Goal: Information Seeking & Learning: Compare options

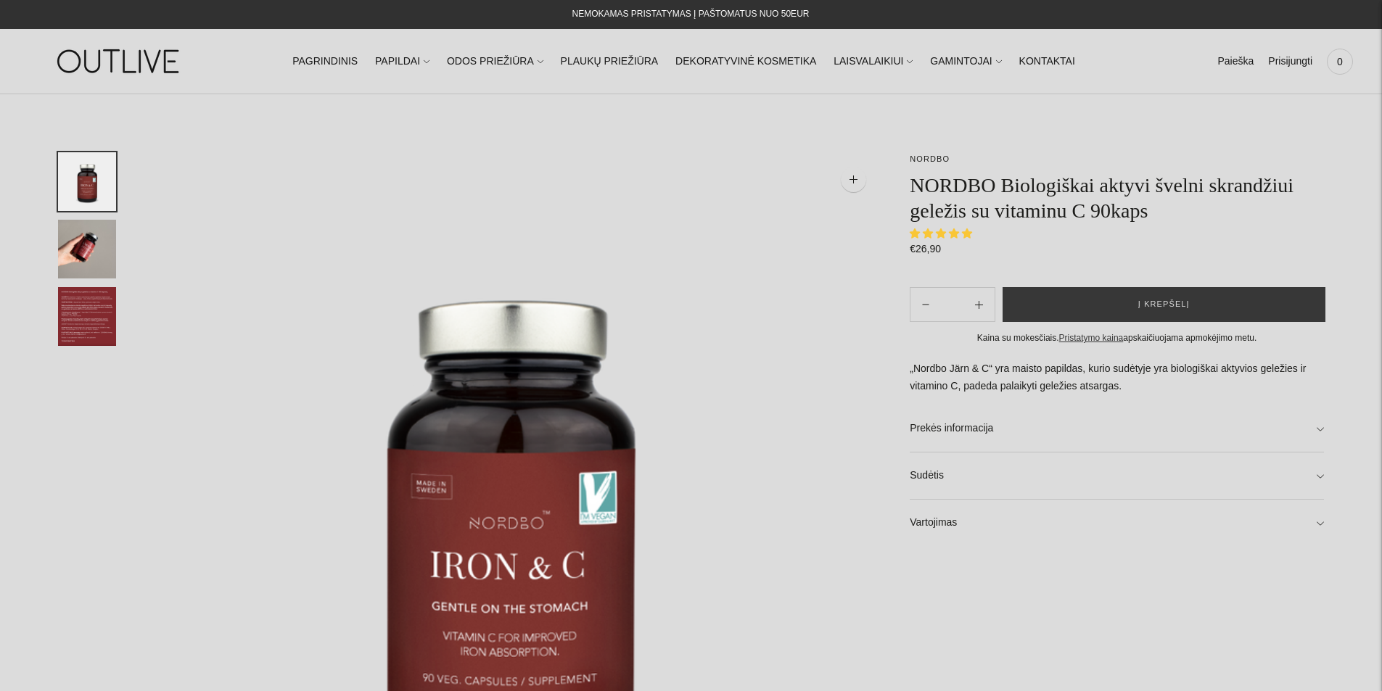
select select "**********"
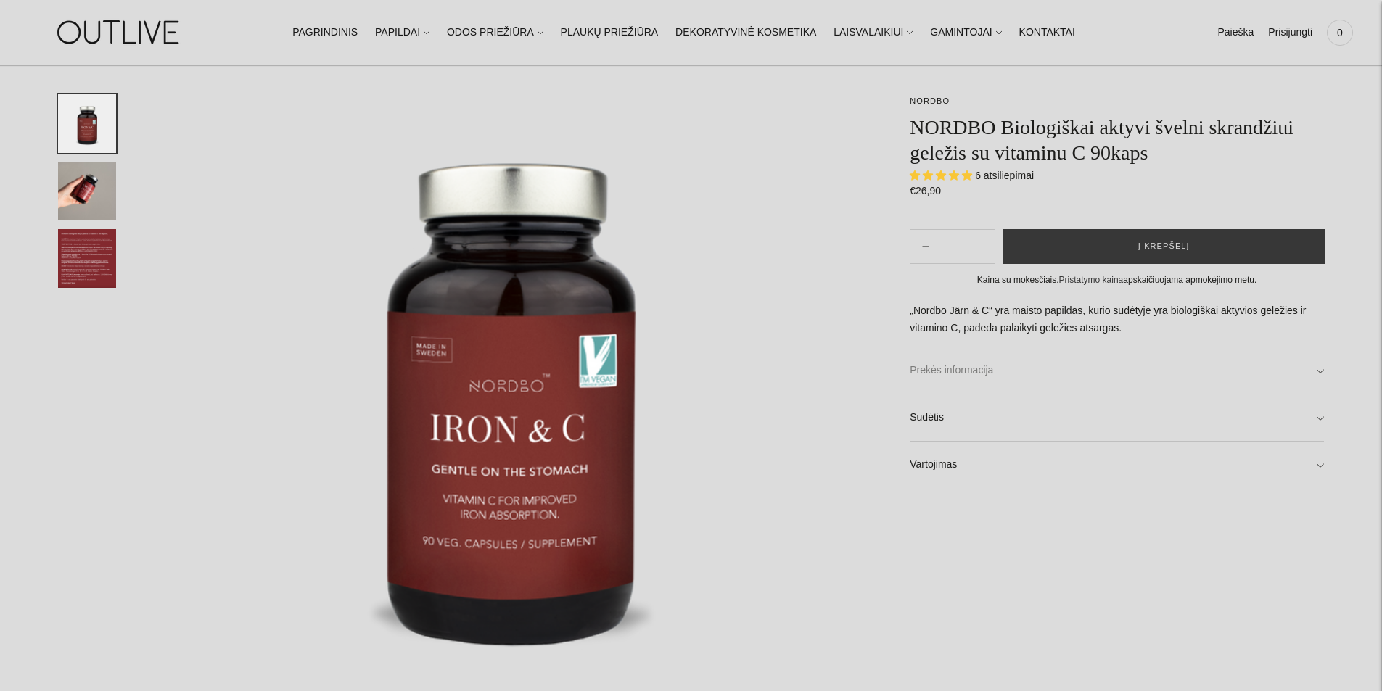
scroll to position [290, 0]
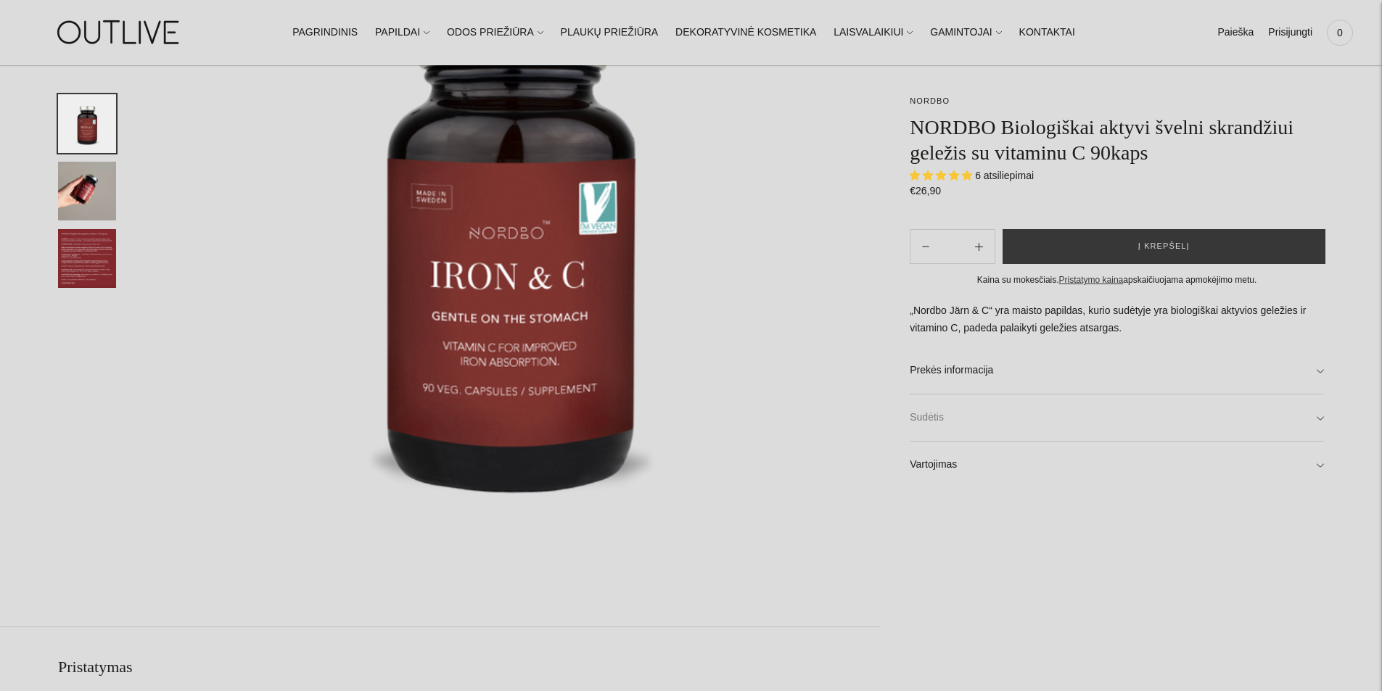
click at [970, 428] on link "Sudėtis" at bounding box center [1117, 418] width 414 height 46
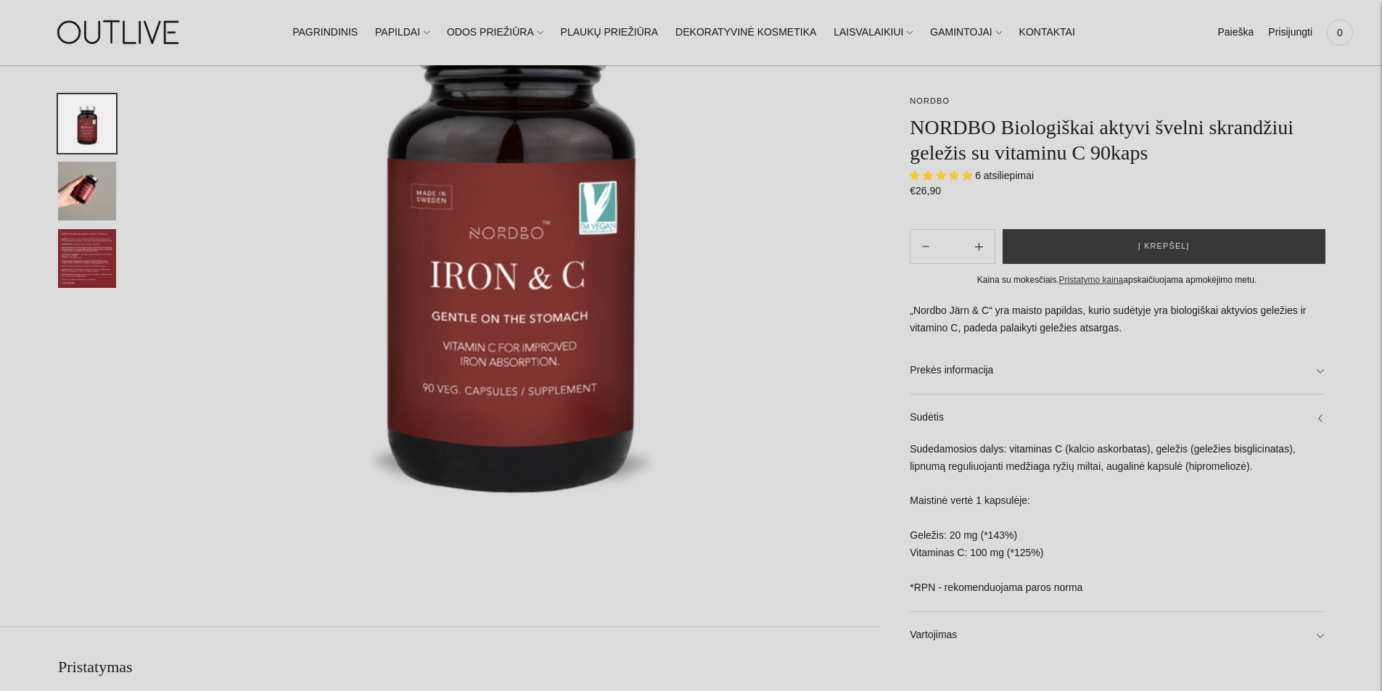
click at [1169, 448] on div "Sudedamosios dalys: vitaminas C (kalcio askorbatas), geležis (geležies bisglici…" at bounding box center [1117, 526] width 414 height 170
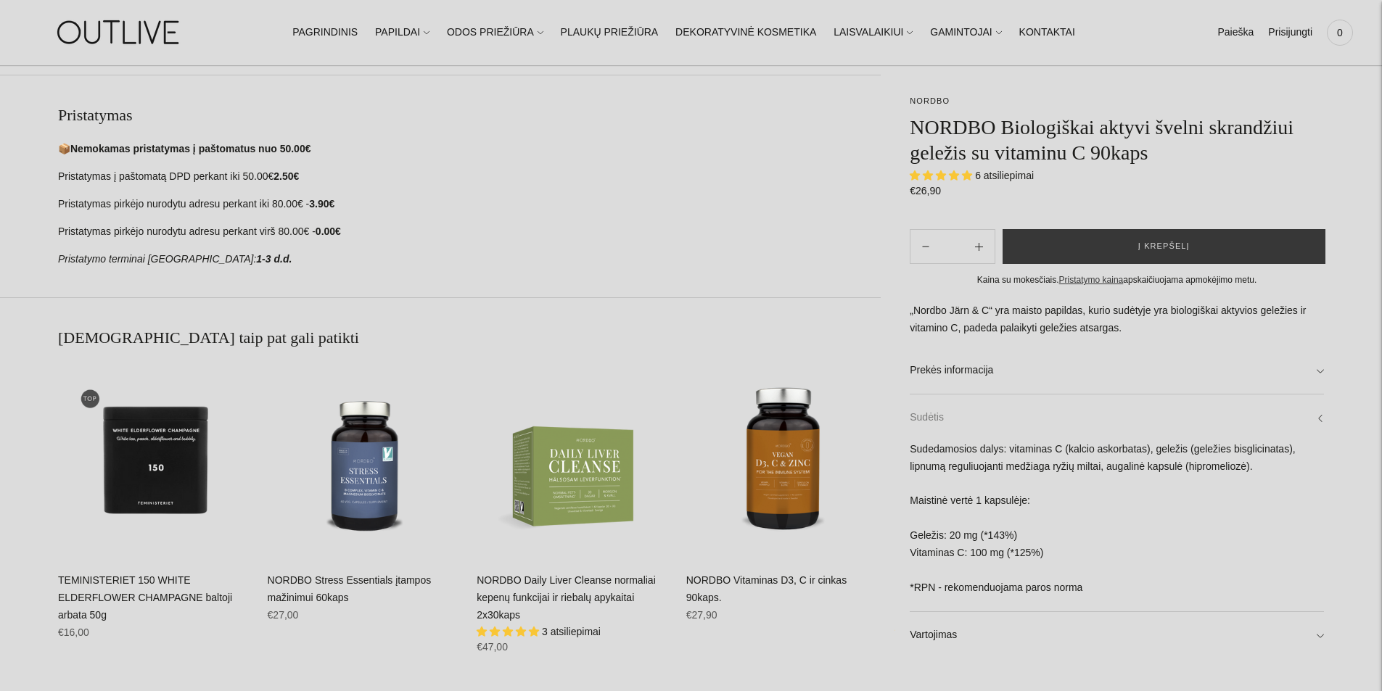
scroll to position [871, 0]
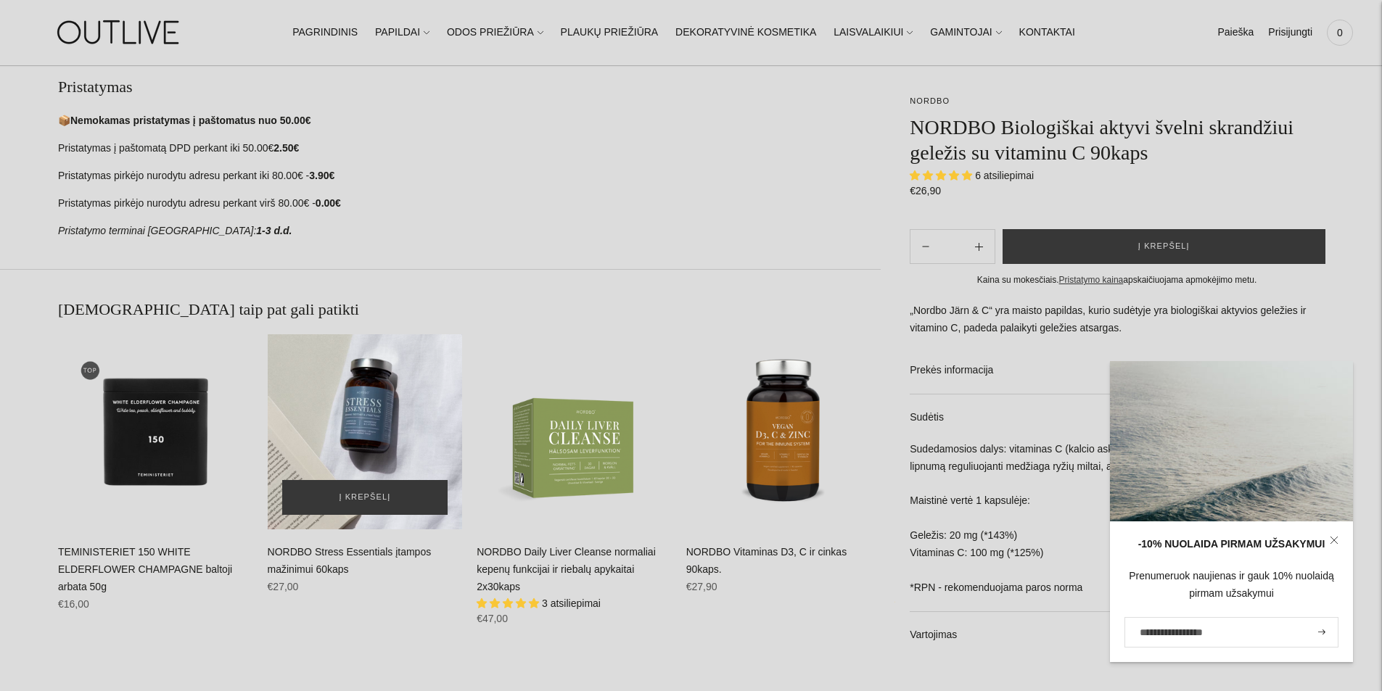
click at [344, 421] on div "NORDBO Stress Essentials įtampos mažinimui 60kaps\a" at bounding box center [365, 431] width 195 height 195
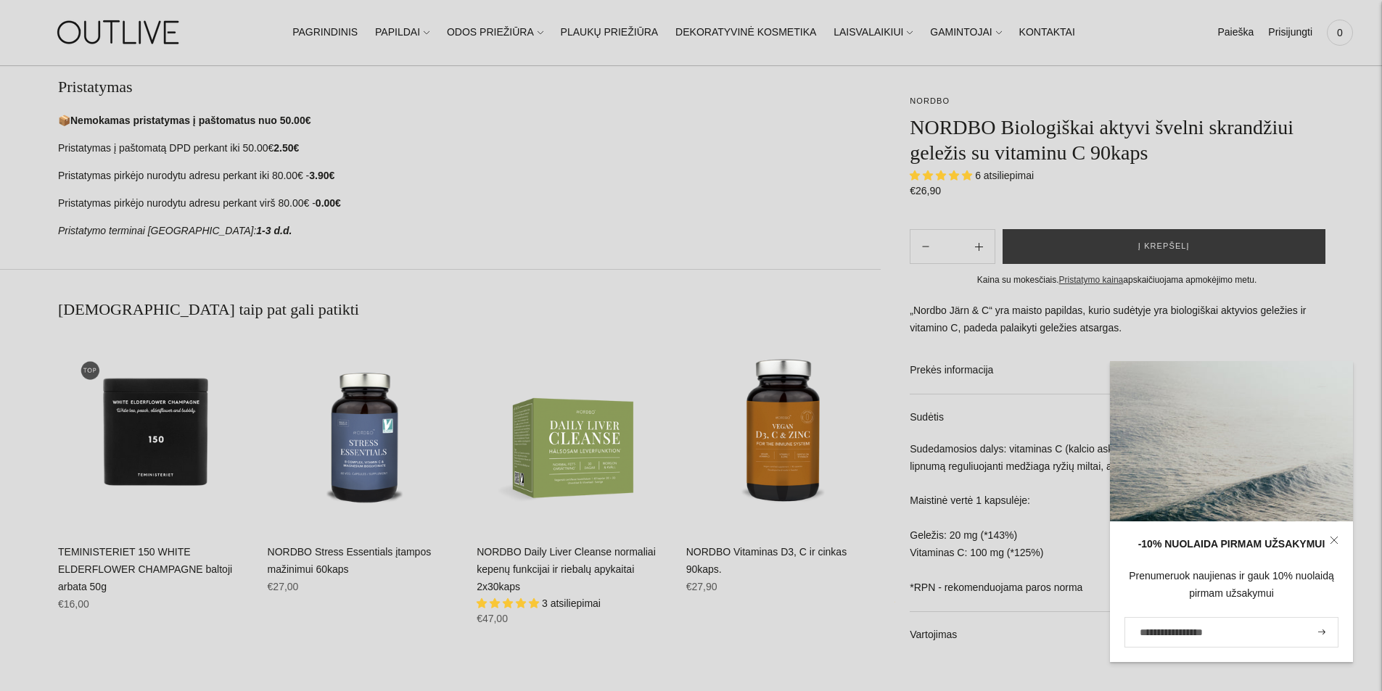
click at [1333, 543] on icon at bounding box center [1334, 540] width 9 height 9
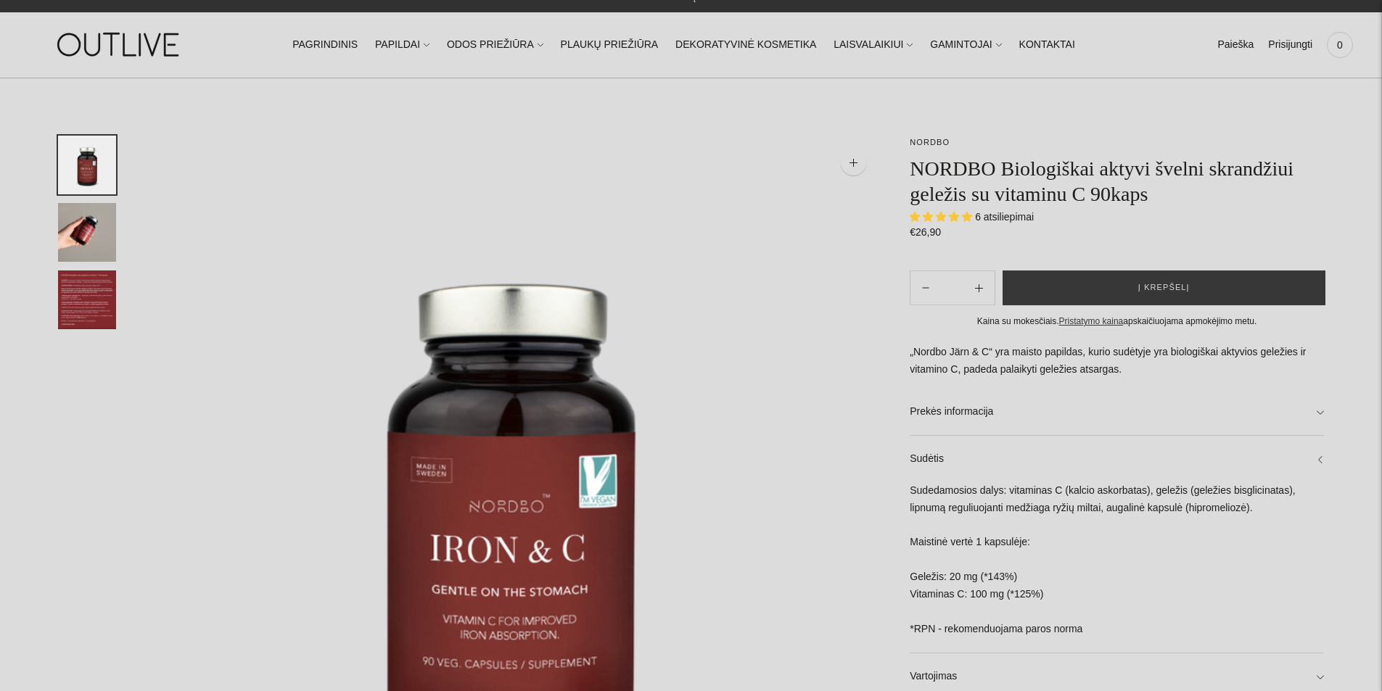
scroll to position [0, 0]
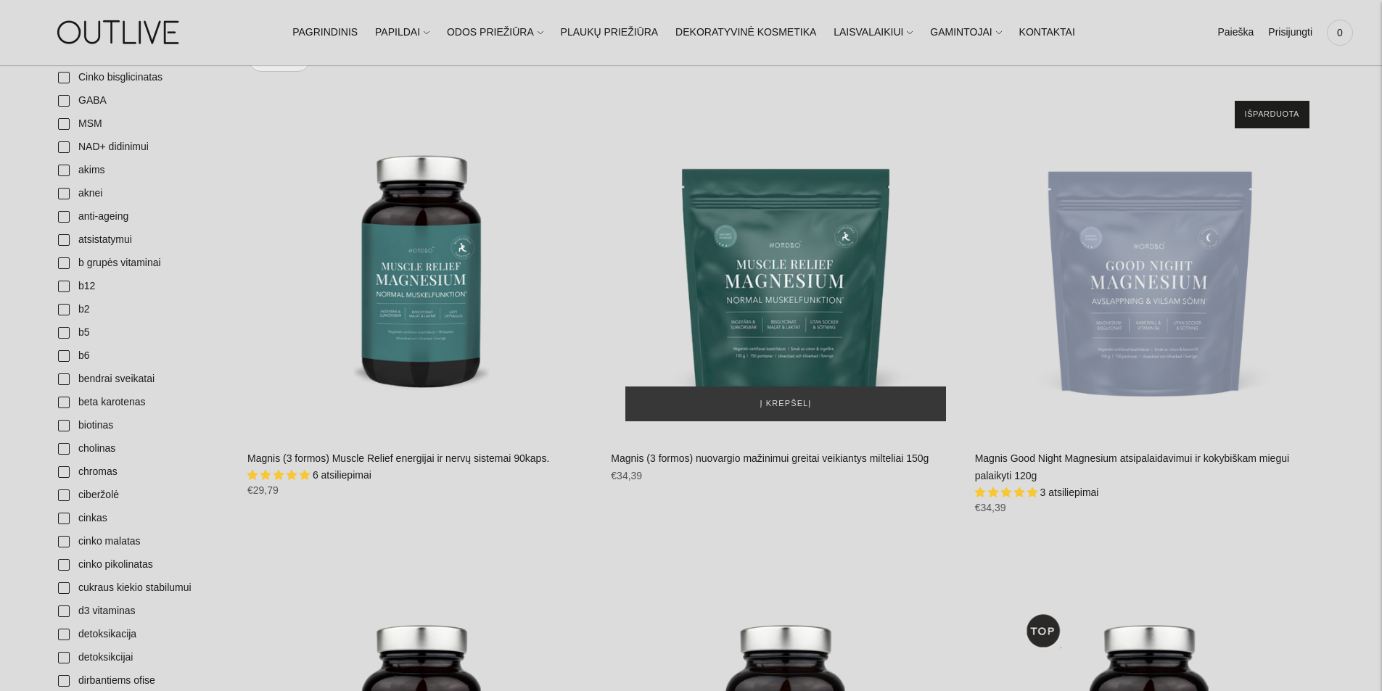
scroll to position [290, 0]
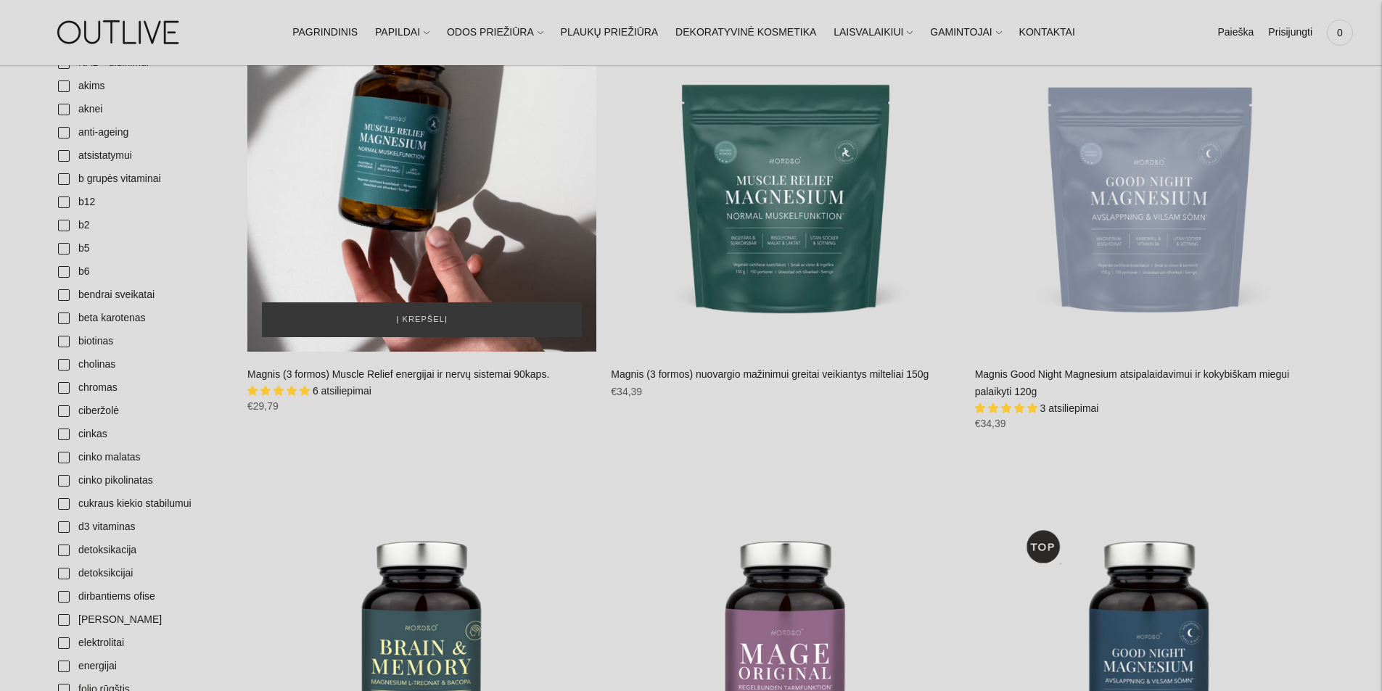
click at [439, 237] on div "Magnis (3 formos) Muscle Relief energijai ir nervų sistemai 90kaps.\a" at bounding box center [421, 176] width 349 height 349
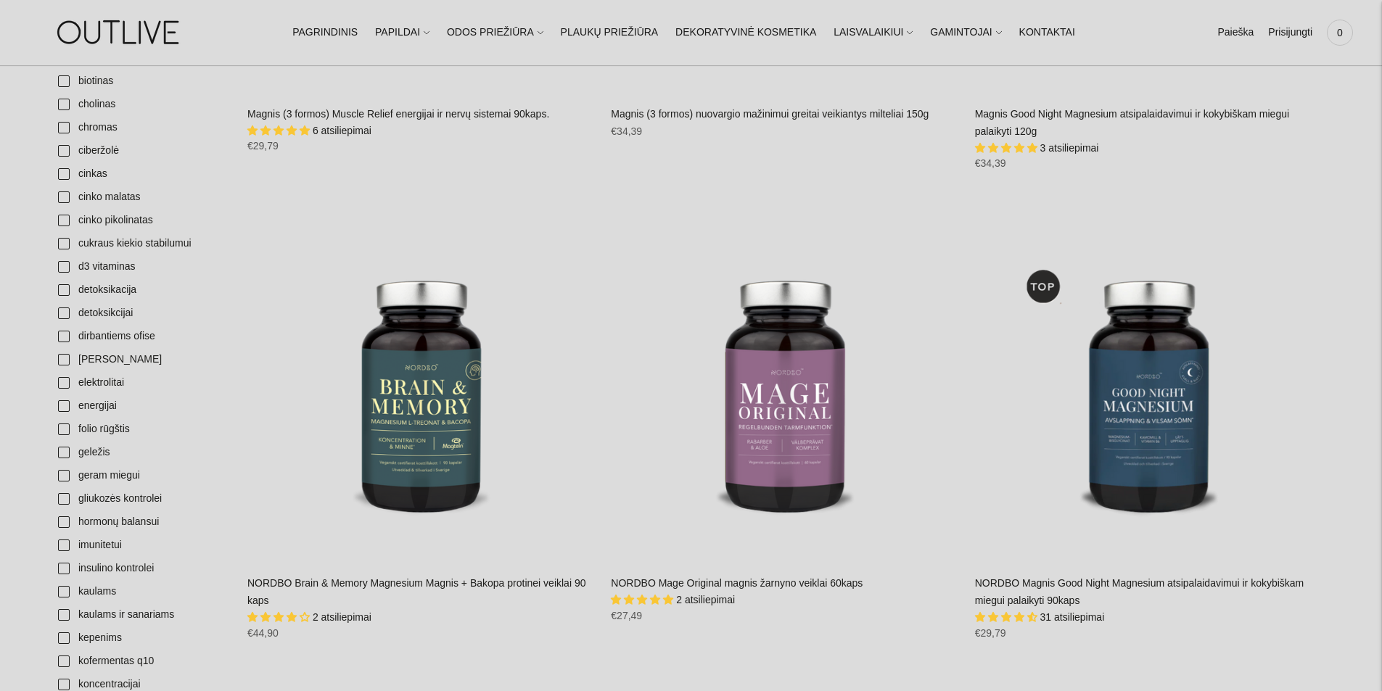
scroll to position [577, 0]
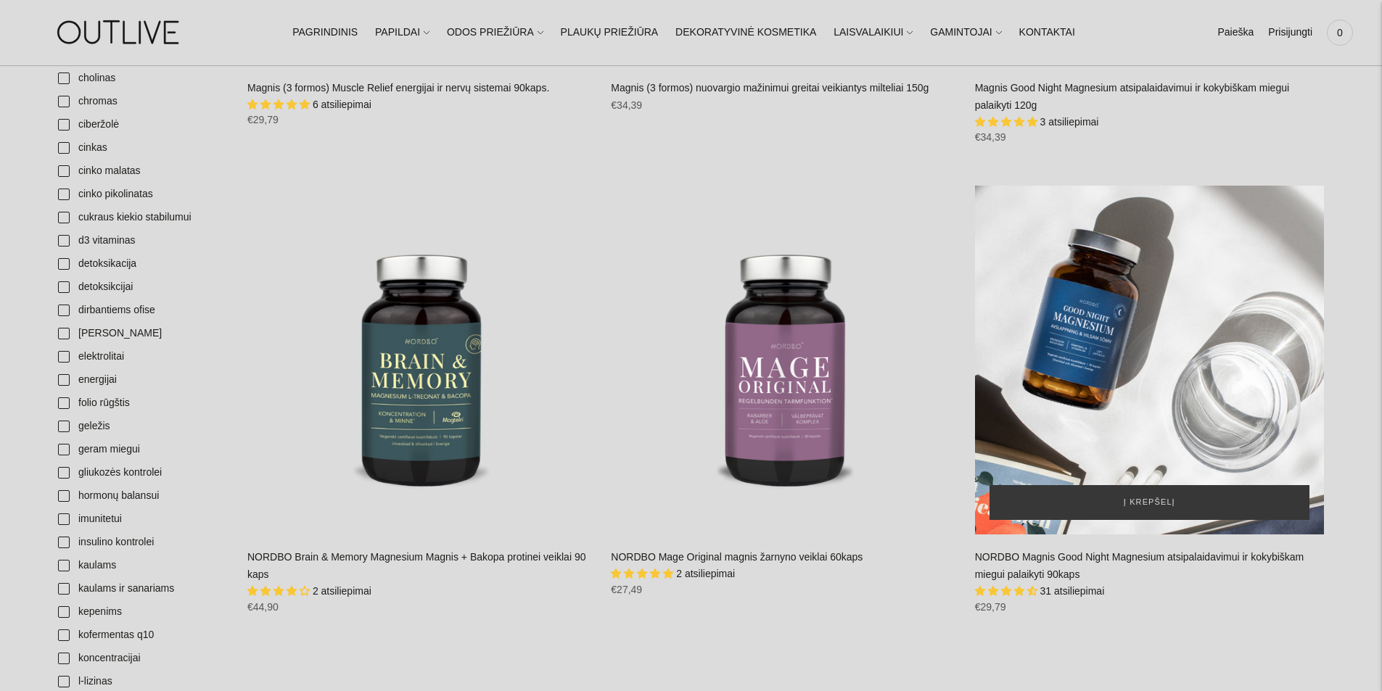
click at [1229, 381] on div "NORDBO Magnis Good Night Magnesium atsipalaidavimui ir kokybiškam miegui palaik…" at bounding box center [1149, 360] width 349 height 349
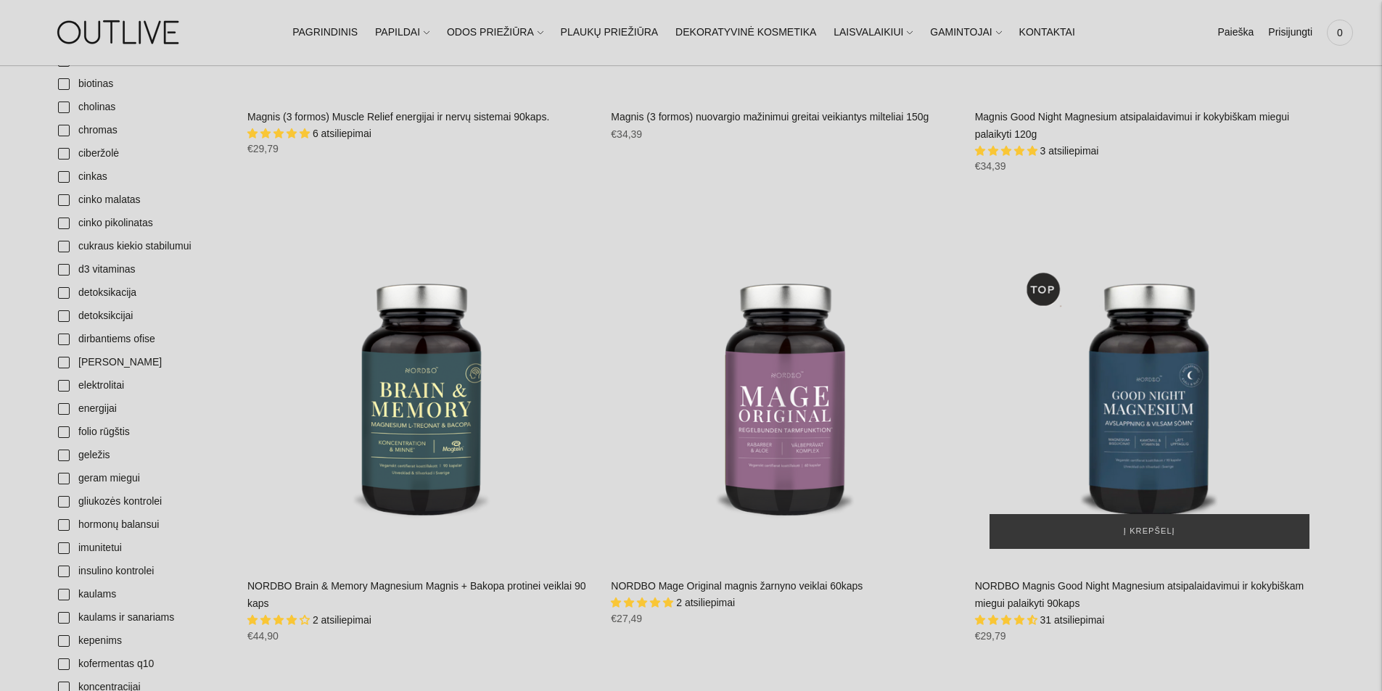
scroll to position [543, 0]
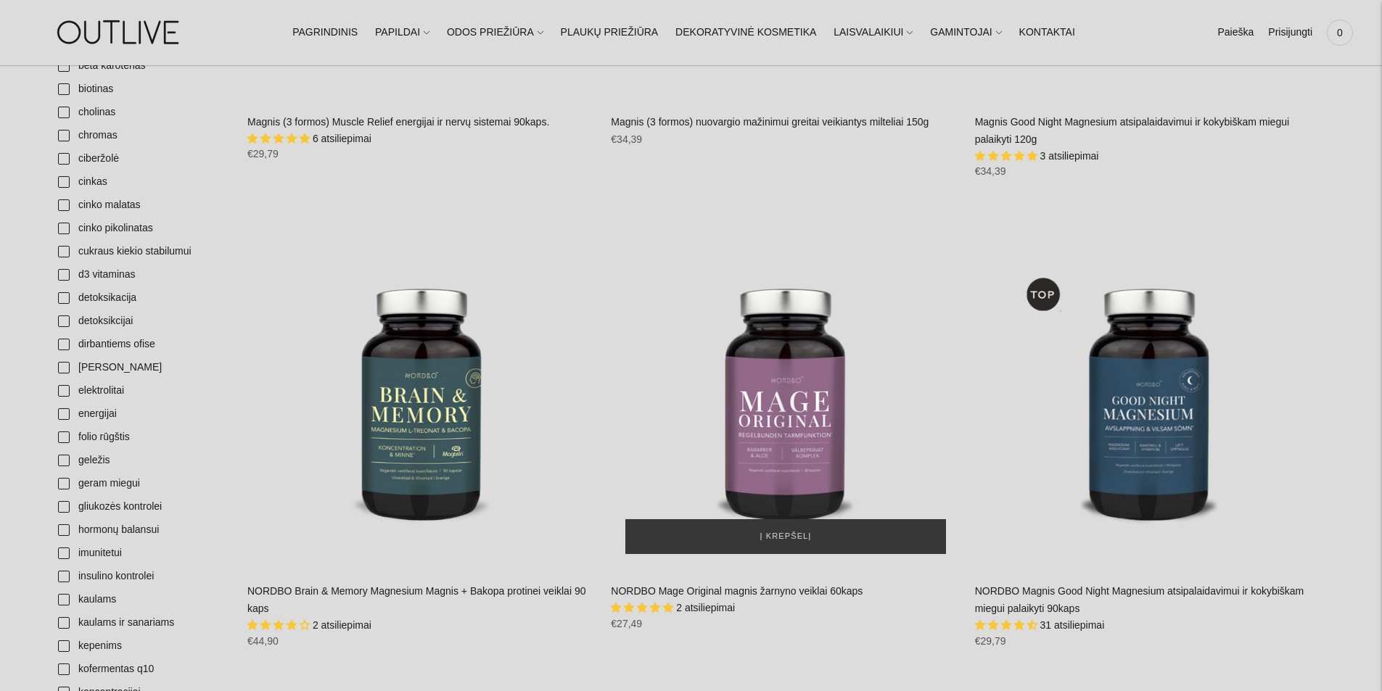
click at [811, 367] on img "NORDBO Mage Original magnis žarnyno veiklai 60kaps\a" at bounding box center [785, 394] width 349 height 349
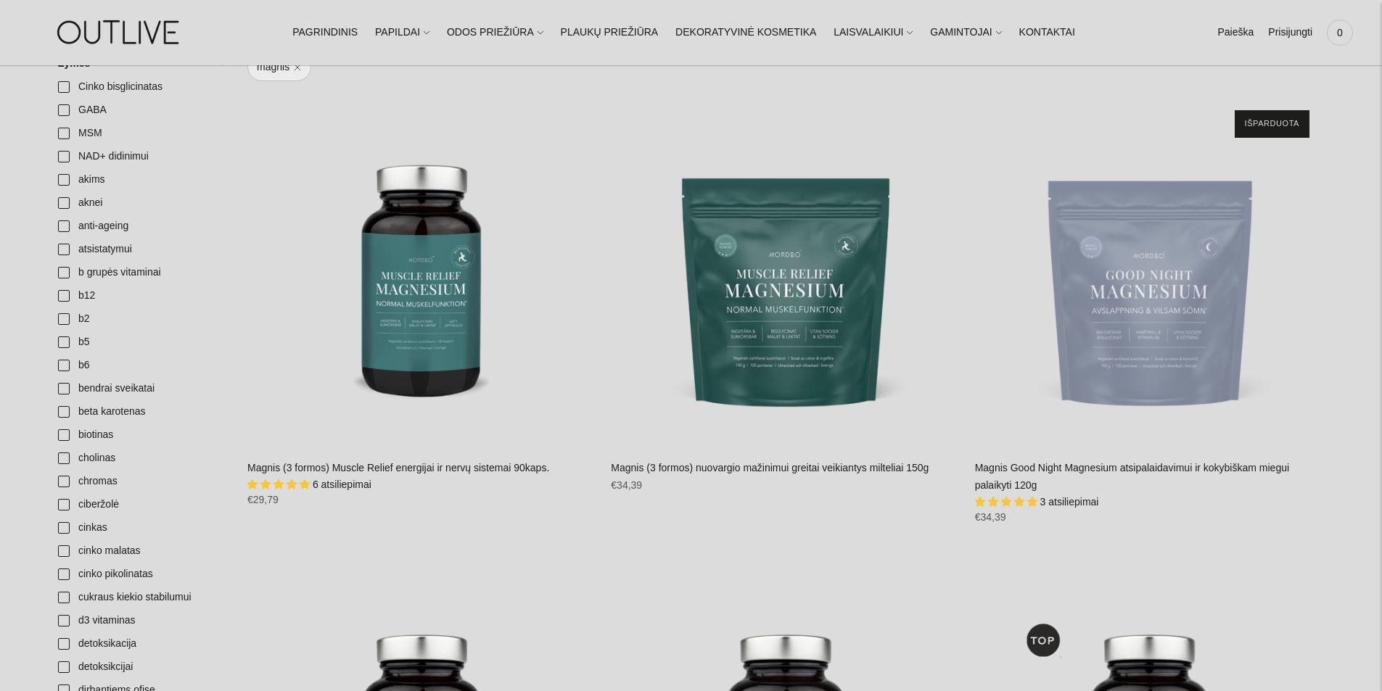
scroll to position [209, 0]
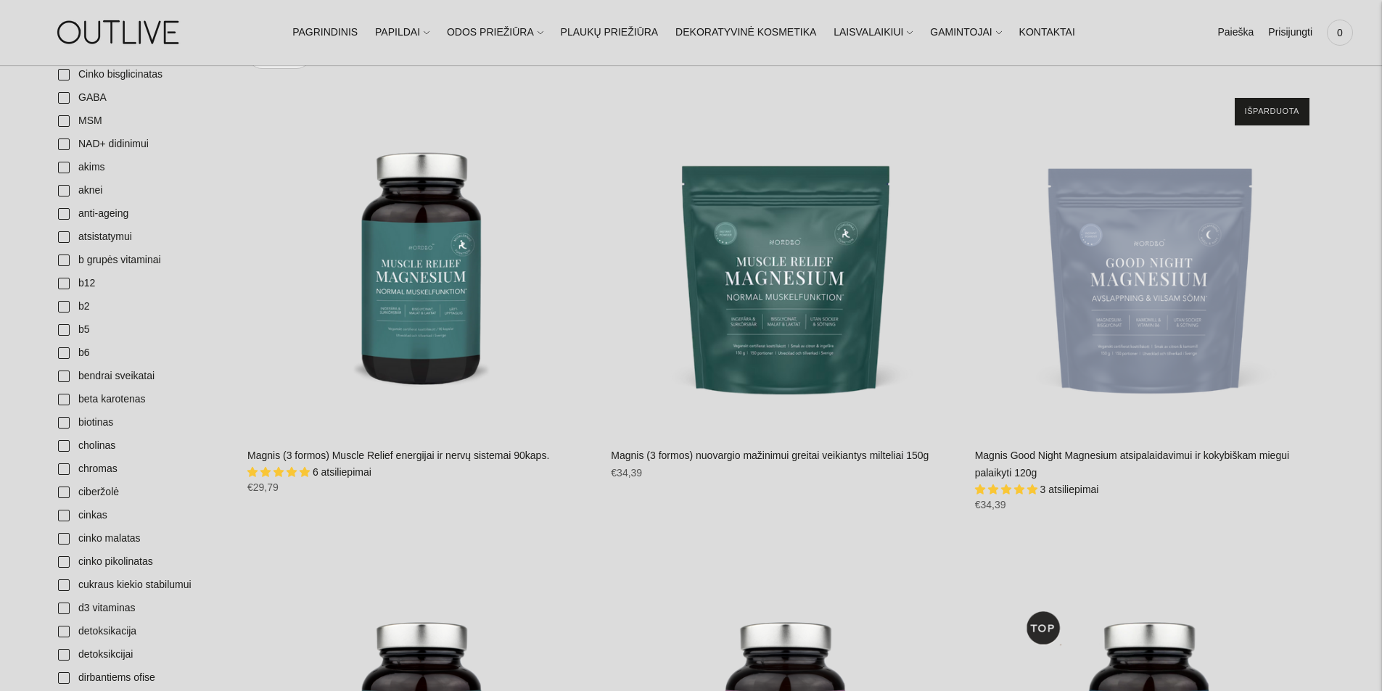
click at [1206, 257] on img "Magnis Good Night Magnesium atsipalaidavimui ir kokybiškam miegui palaikyti 120…" at bounding box center [1149, 257] width 349 height 349
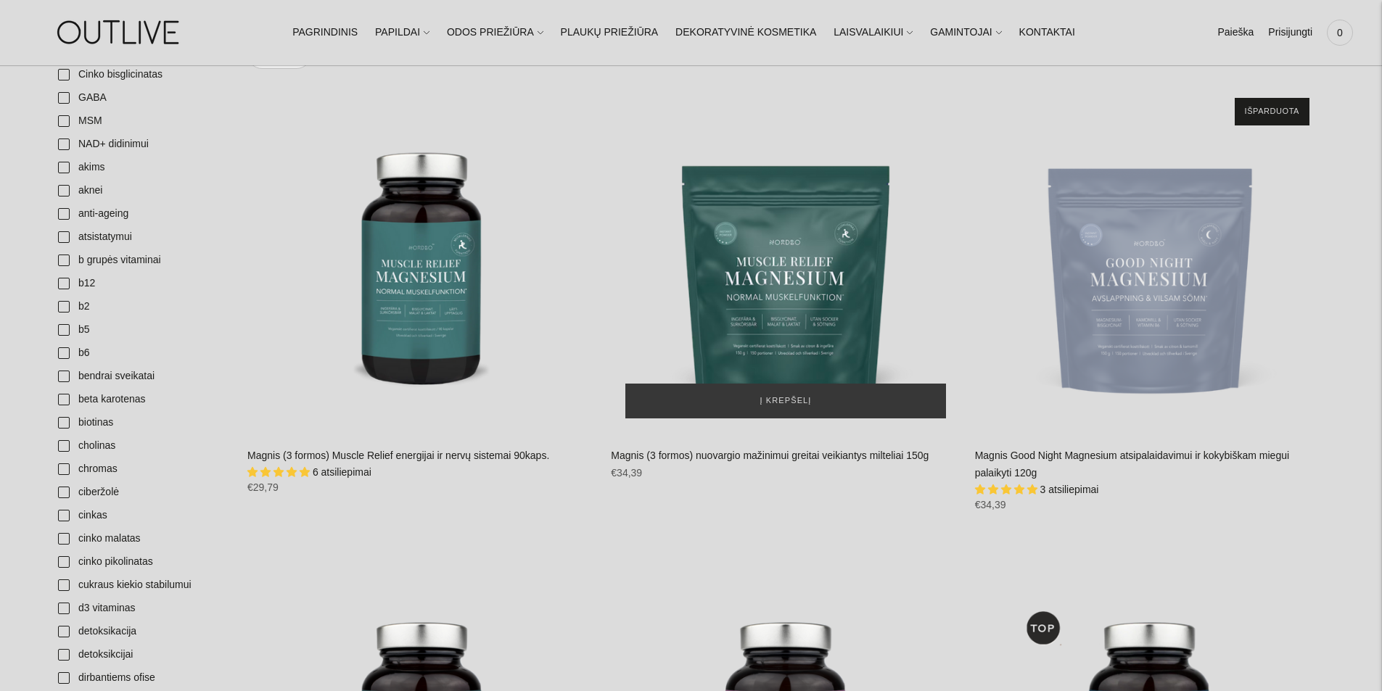
click at [779, 258] on img "Magnis (3 formos) nuovargio mažinimui greitai veikiantys milteliai 150g\a" at bounding box center [785, 257] width 349 height 349
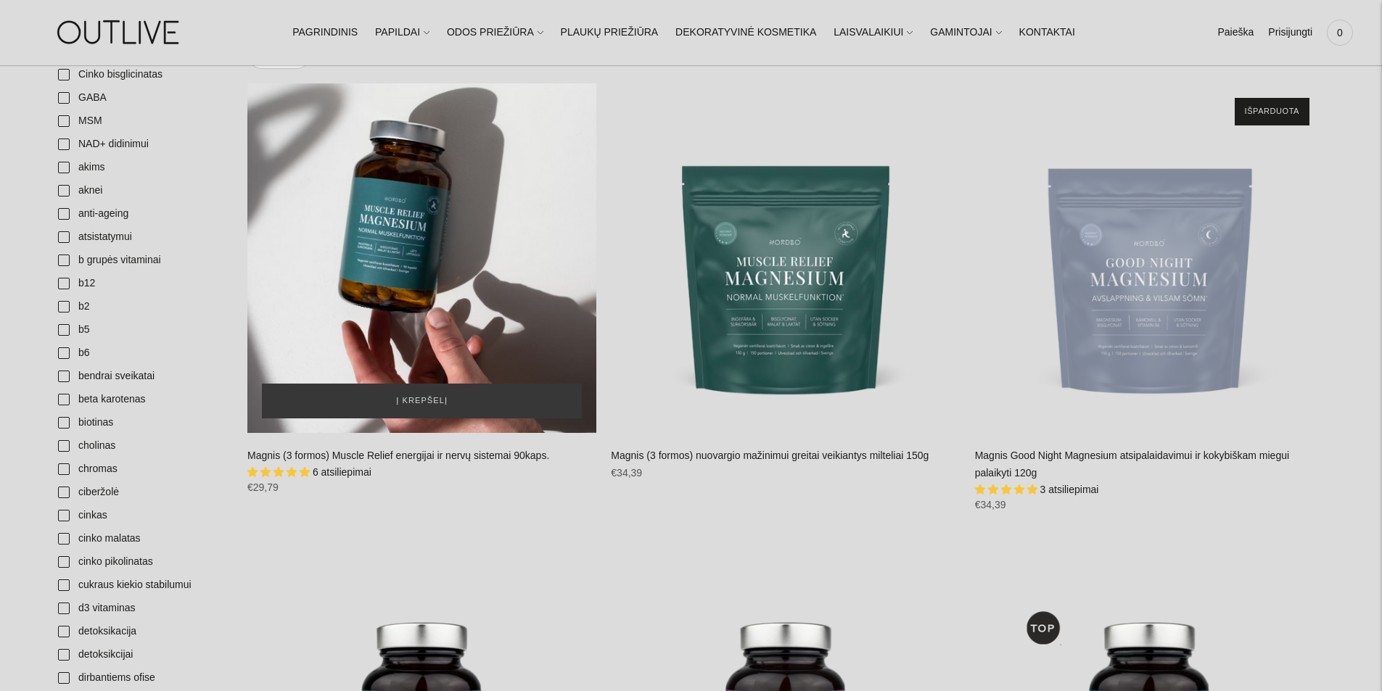
click at [395, 317] on div "Magnis (3 formos) Muscle Relief energijai ir nervų sistemai 90kaps.\a" at bounding box center [421, 257] width 349 height 349
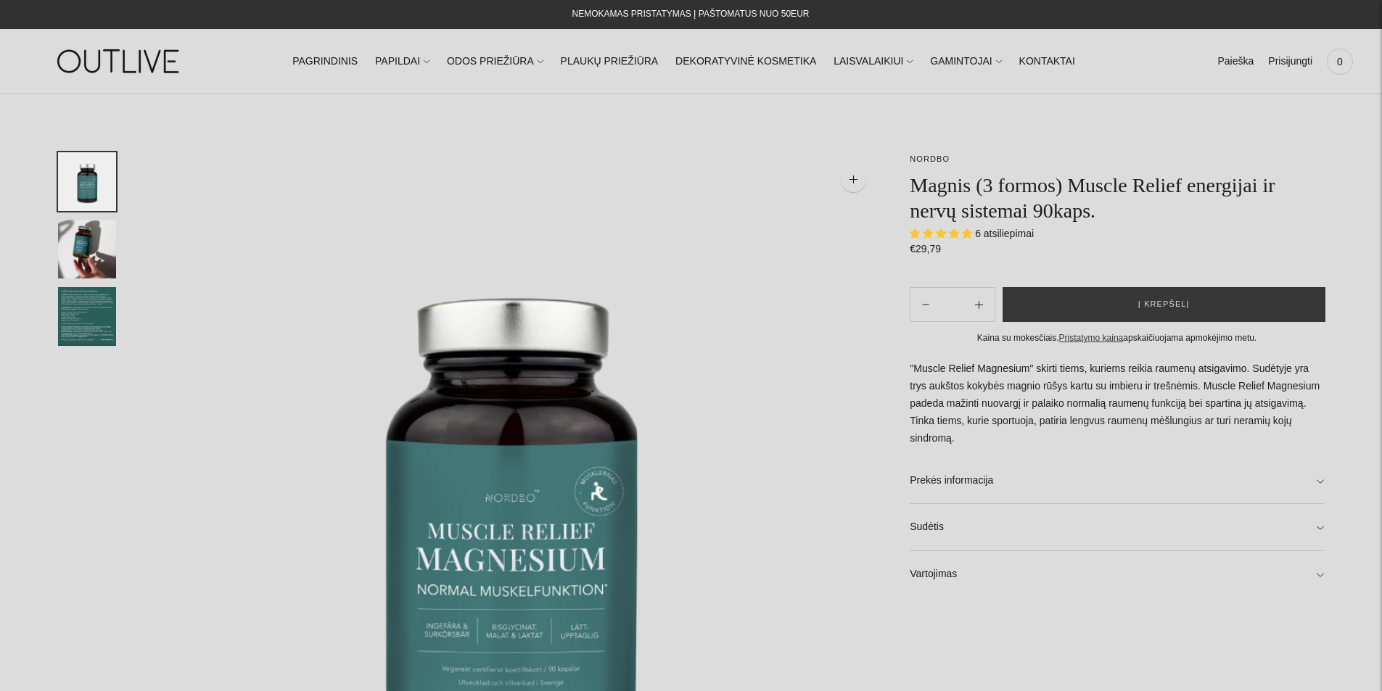
select select "**********"
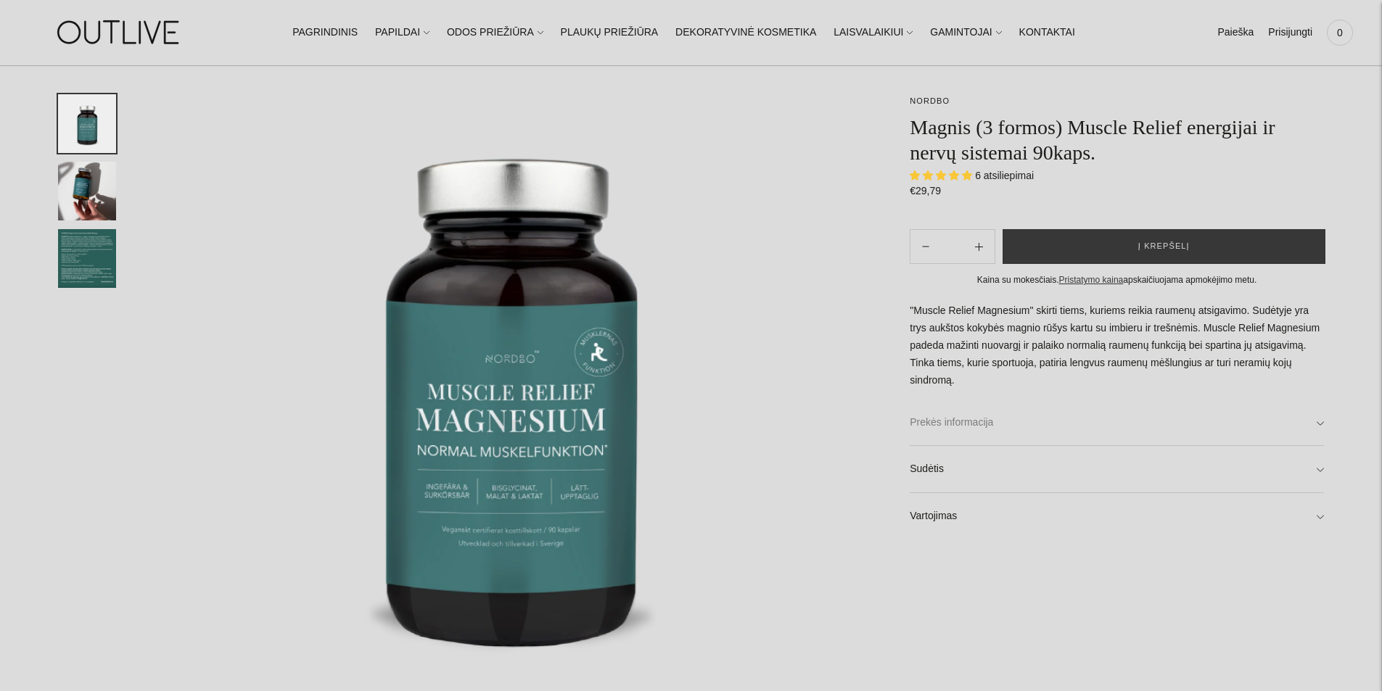
scroll to position [145, 0]
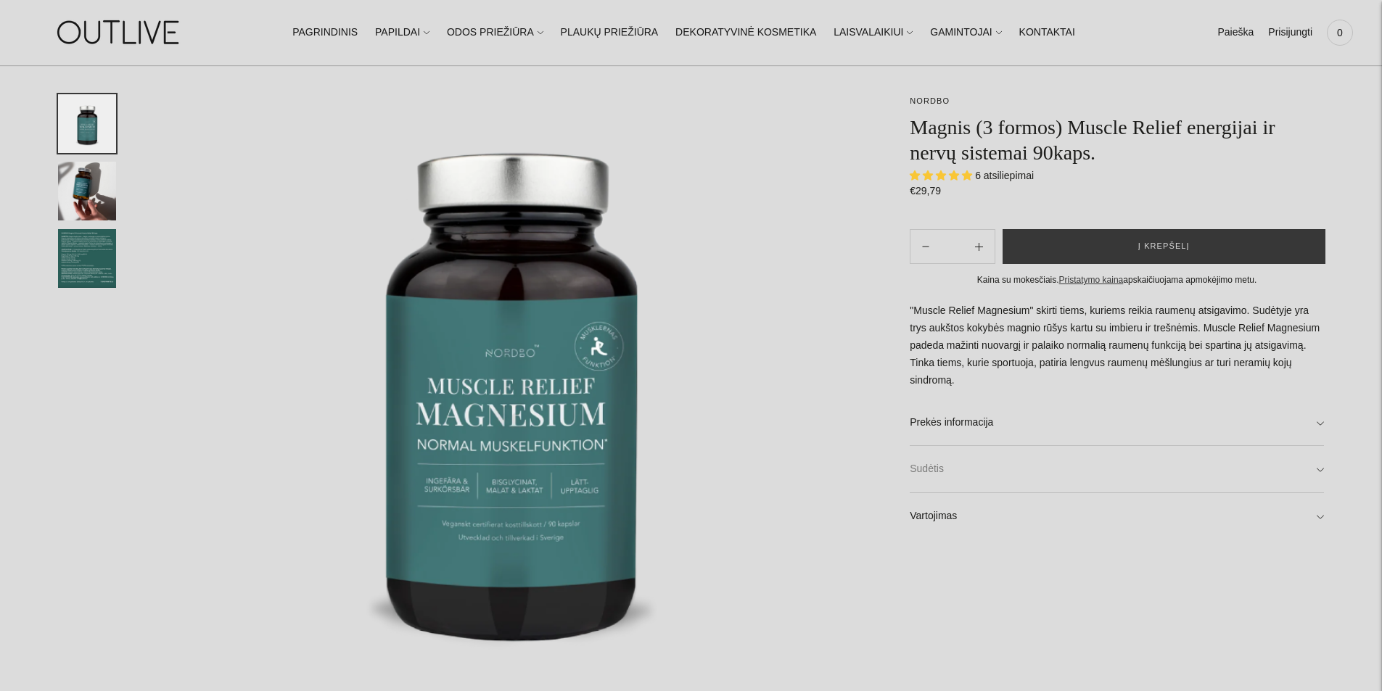
drag, startPoint x: 966, startPoint y: 469, endPoint x: 1056, endPoint y: 446, distance: 92.7
click at [966, 469] on link "Sudėtis" at bounding box center [1117, 469] width 414 height 46
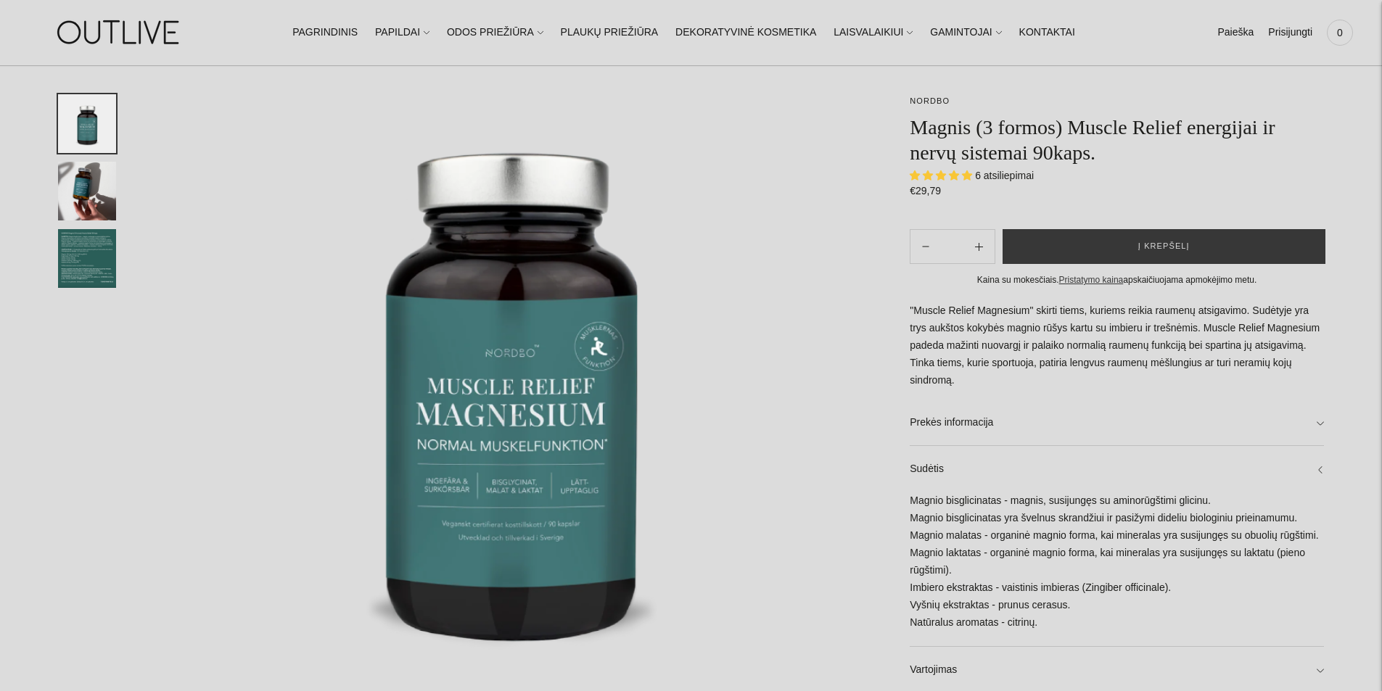
click at [1304, 522] on div "Magnio bisglicinatas - magnis, susijungęs su aminorūgštimi glicinu. Magnio bisg…" at bounding box center [1117, 570] width 414 height 154
click at [1303, 515] on div "Magnio bisglicinatas - magnis, susijungęs su aminorūgštimi glicinu. Magnio bisg…" at bounding box center [1117, 570] width 414 height 154
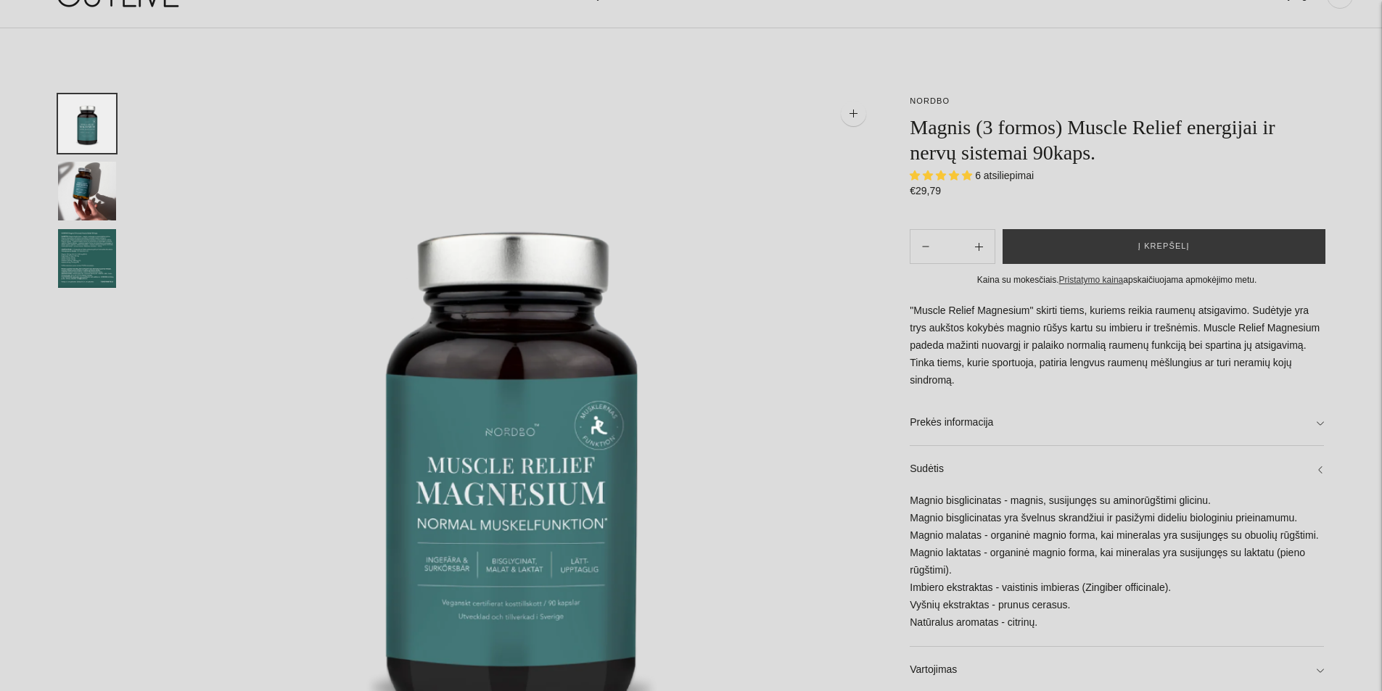
scroll to position [0, 0]
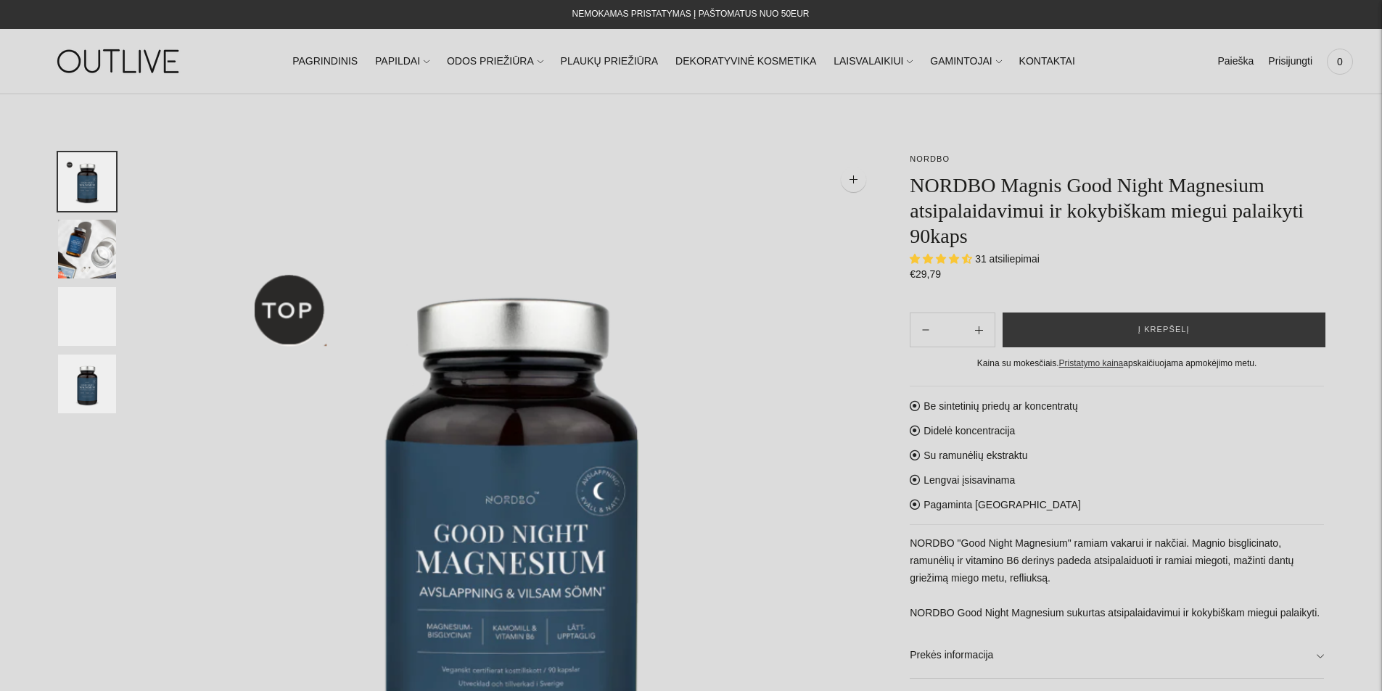
select select "**********"
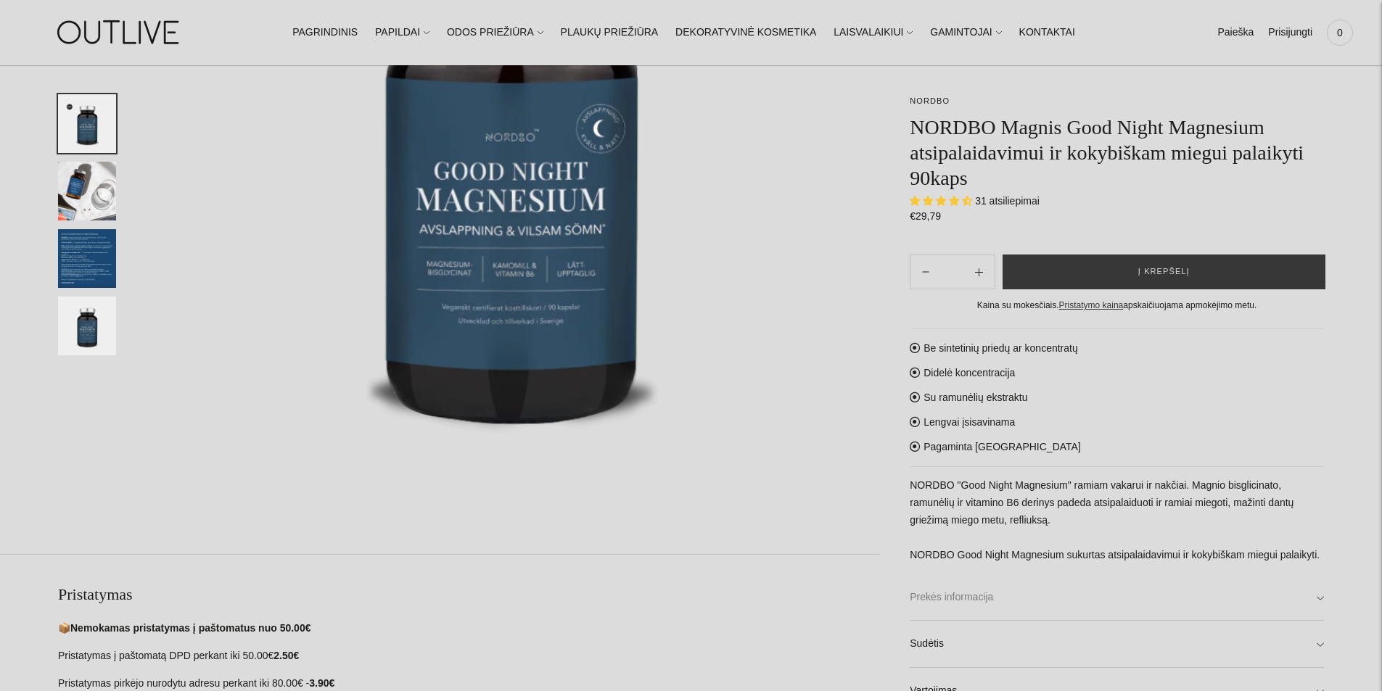
click at [1013, 596] on link "Prekės informacija" at bounding box center [1117, 598] width 414 height 46
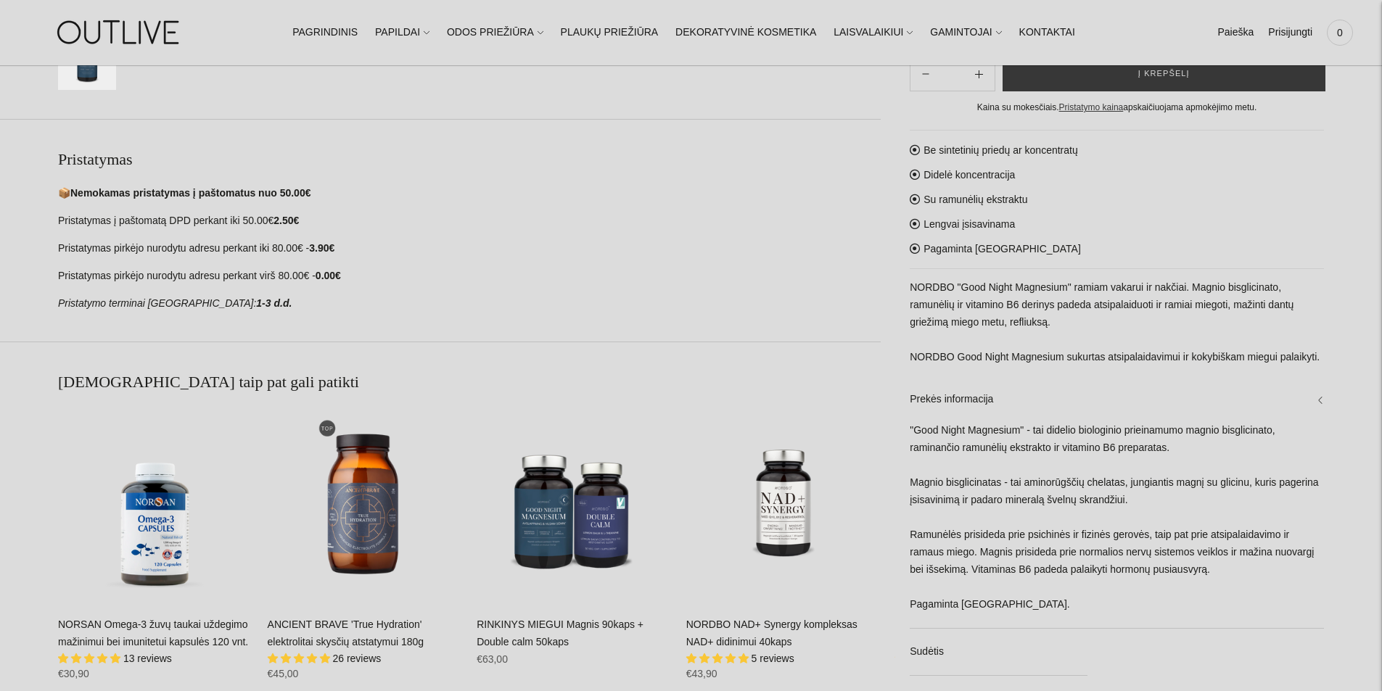
scroll to position [871, 0]
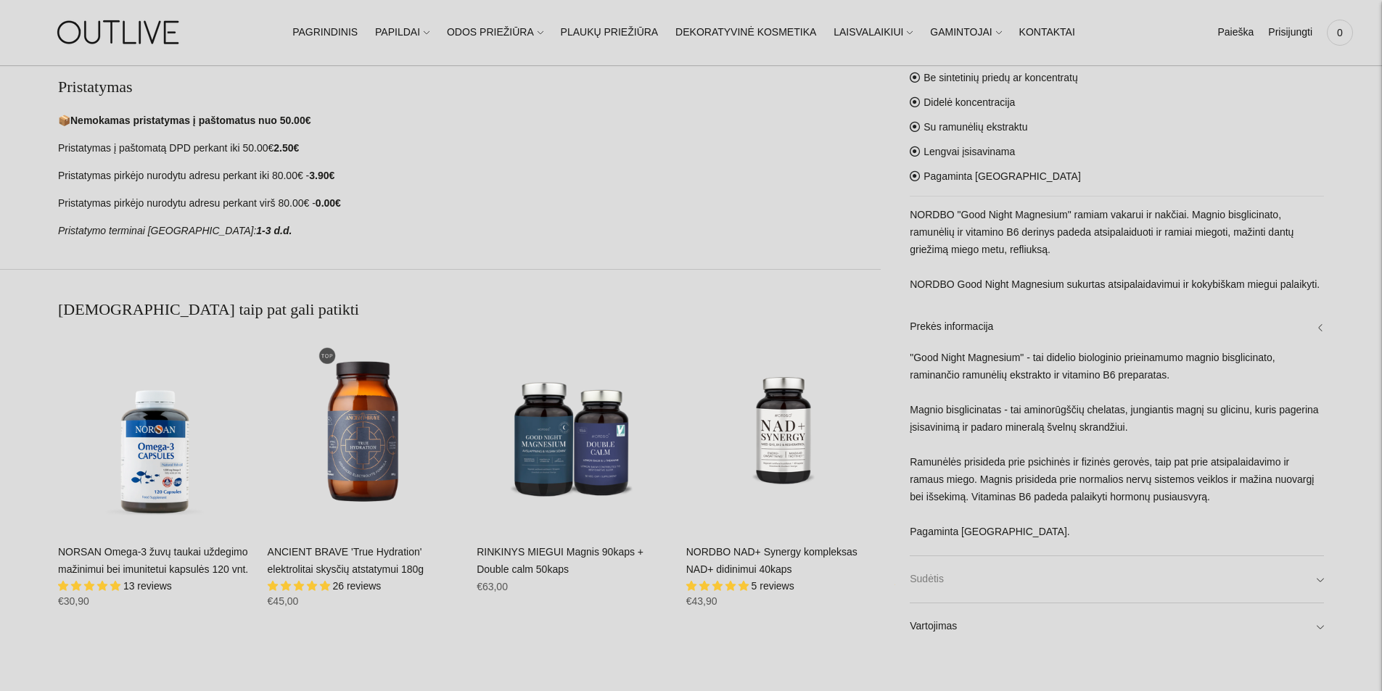
click at [966, 574] on link "Sudėtis" at bounding box center [1117, 579] width 414 height 46
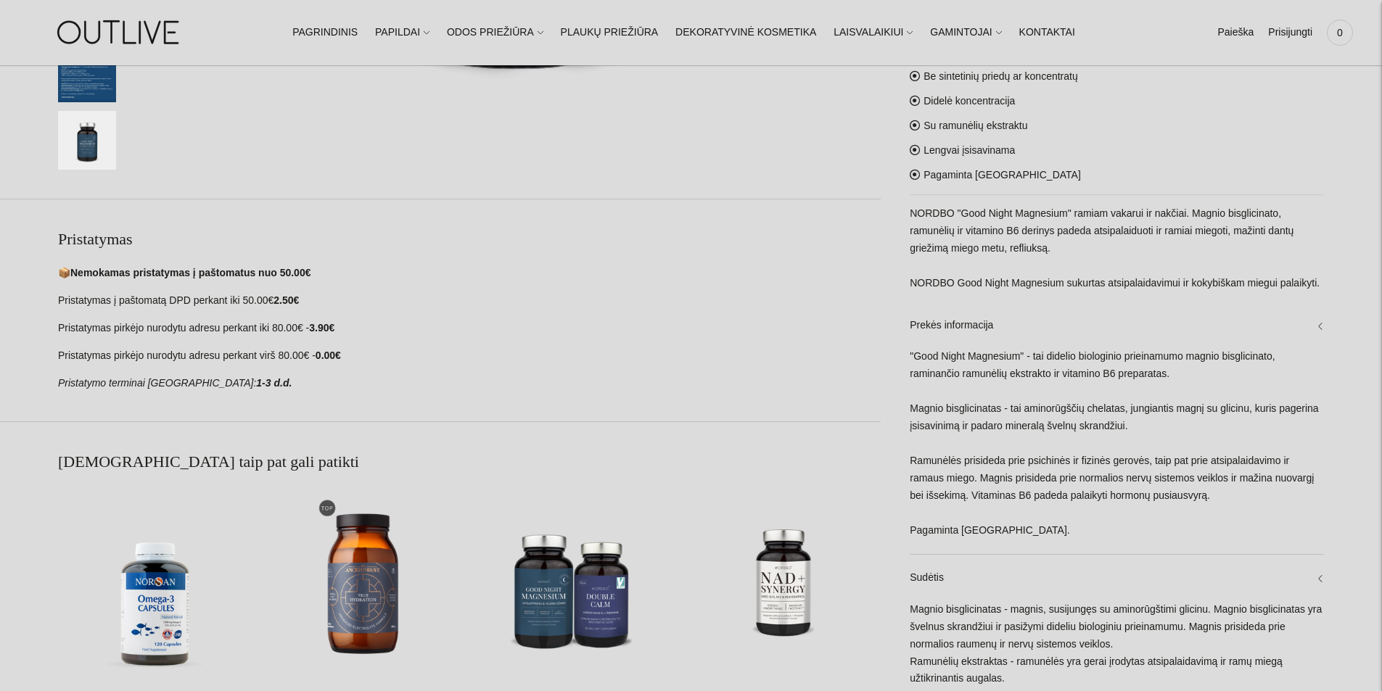
scroll to position [0, 0]
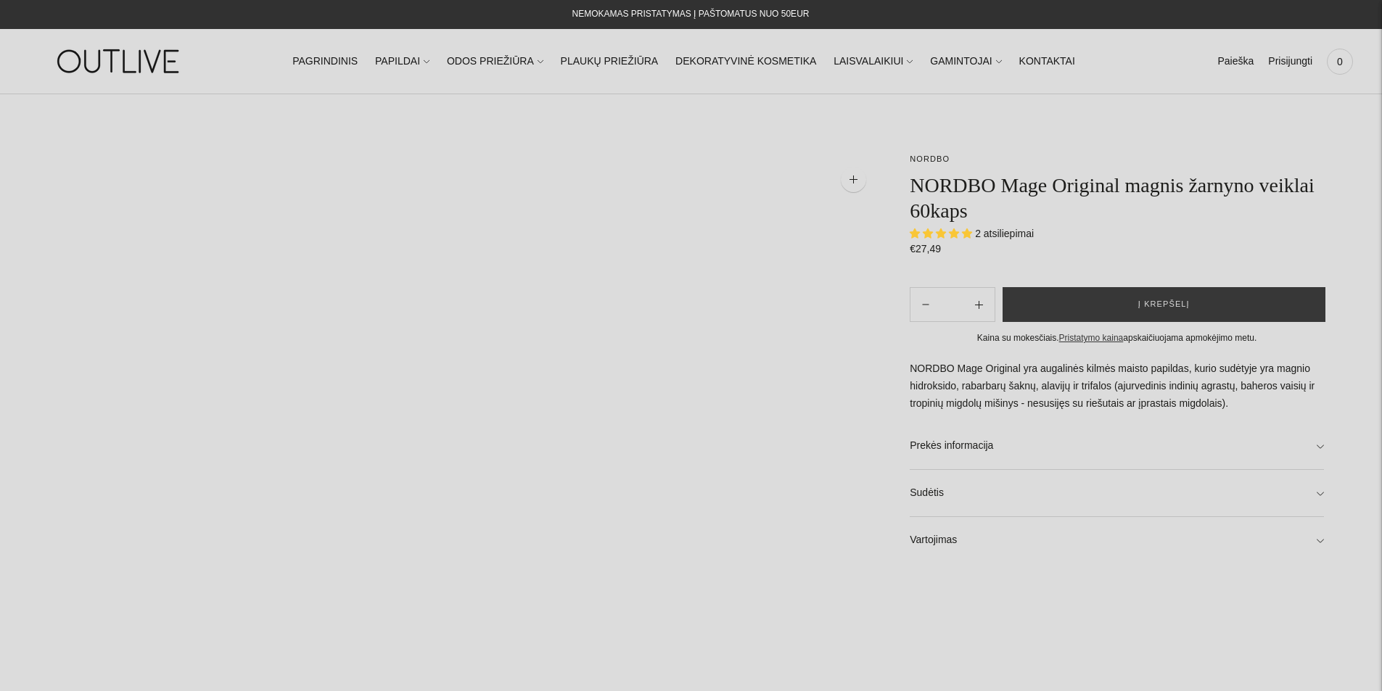
select select "**********"
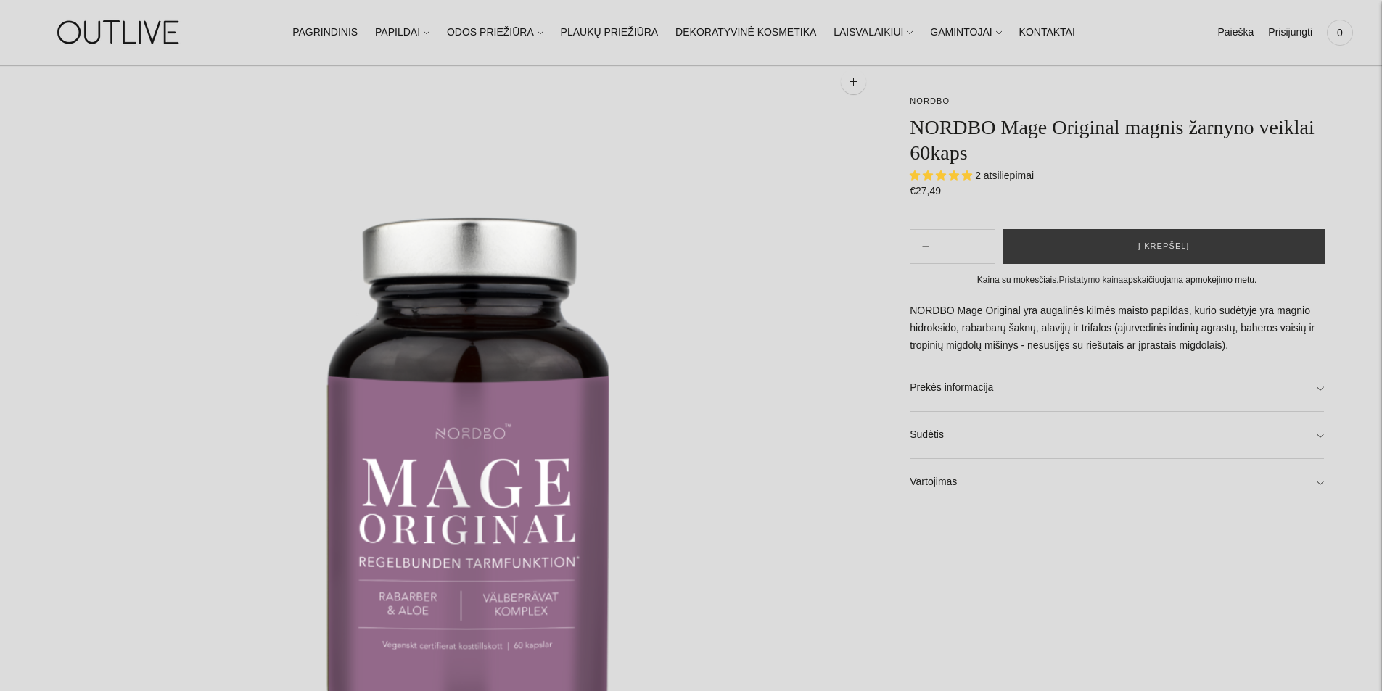
scroll to position [218, 0]
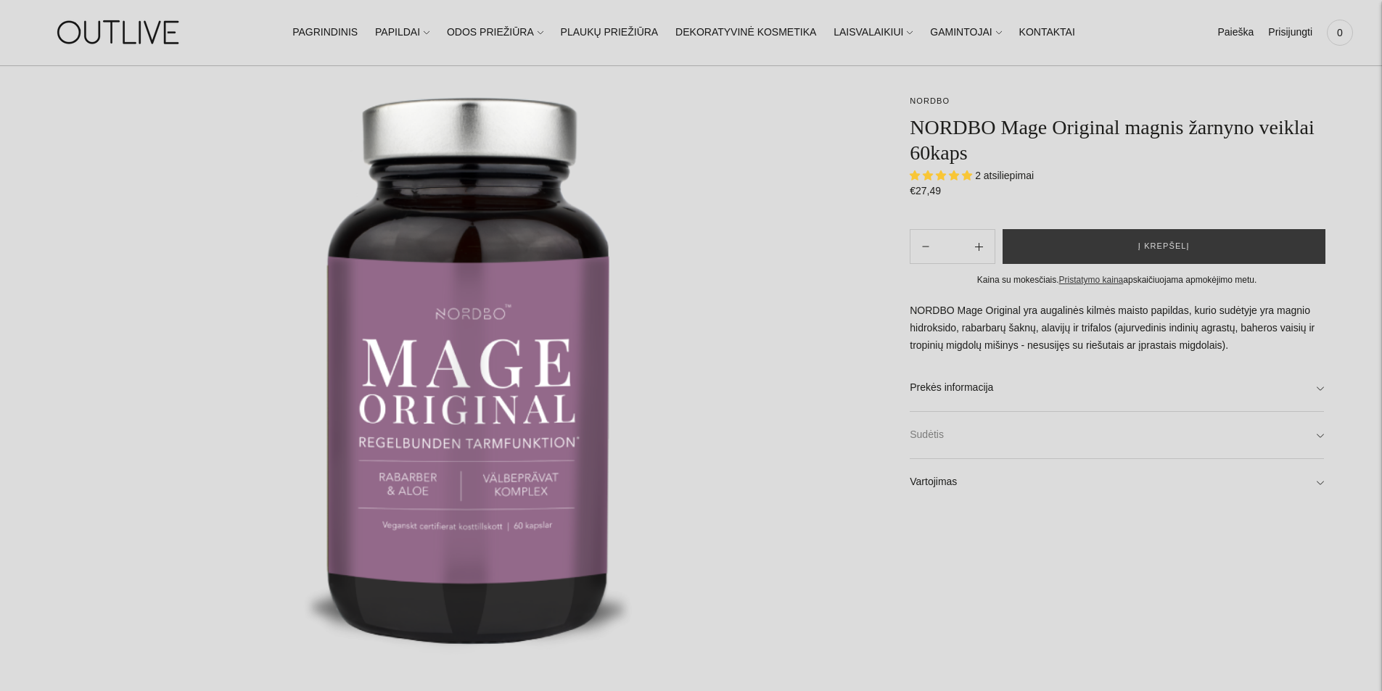
click at [944, 425] on link "Sudėtis" at bounding box center [1117, 435] width 414 height 46
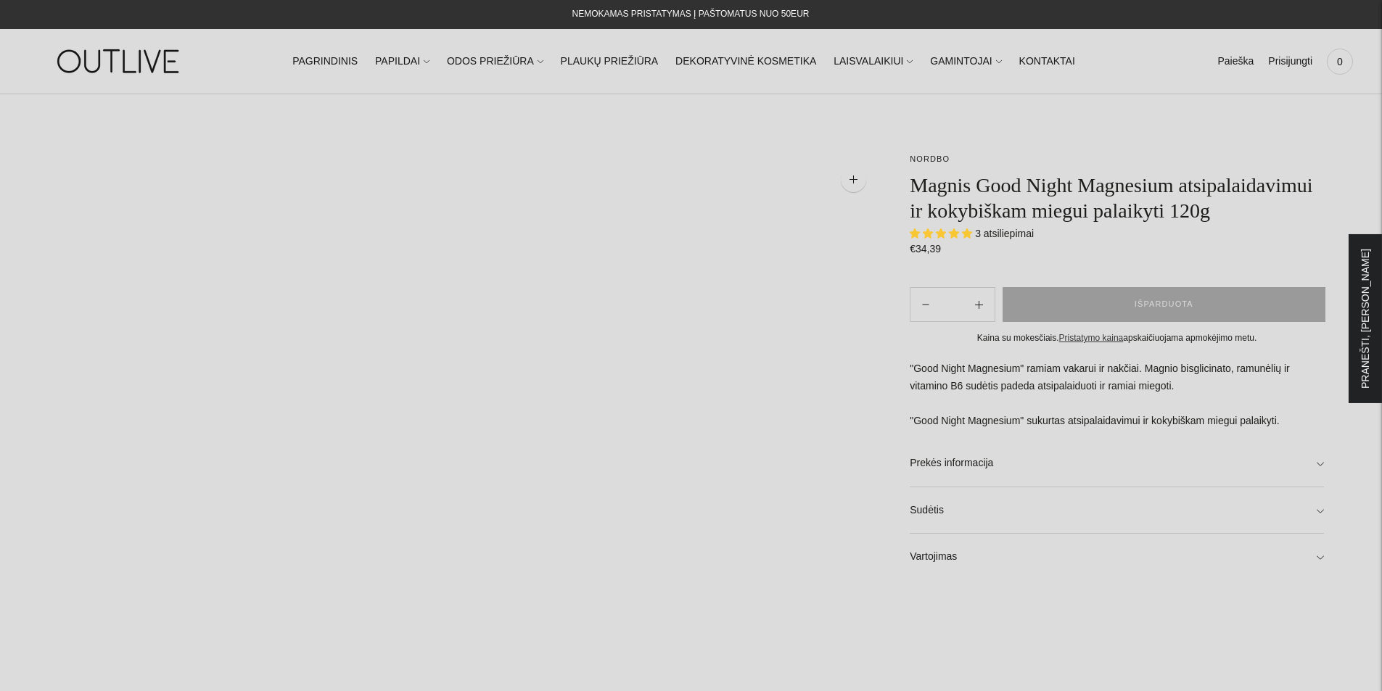
select select "**********"
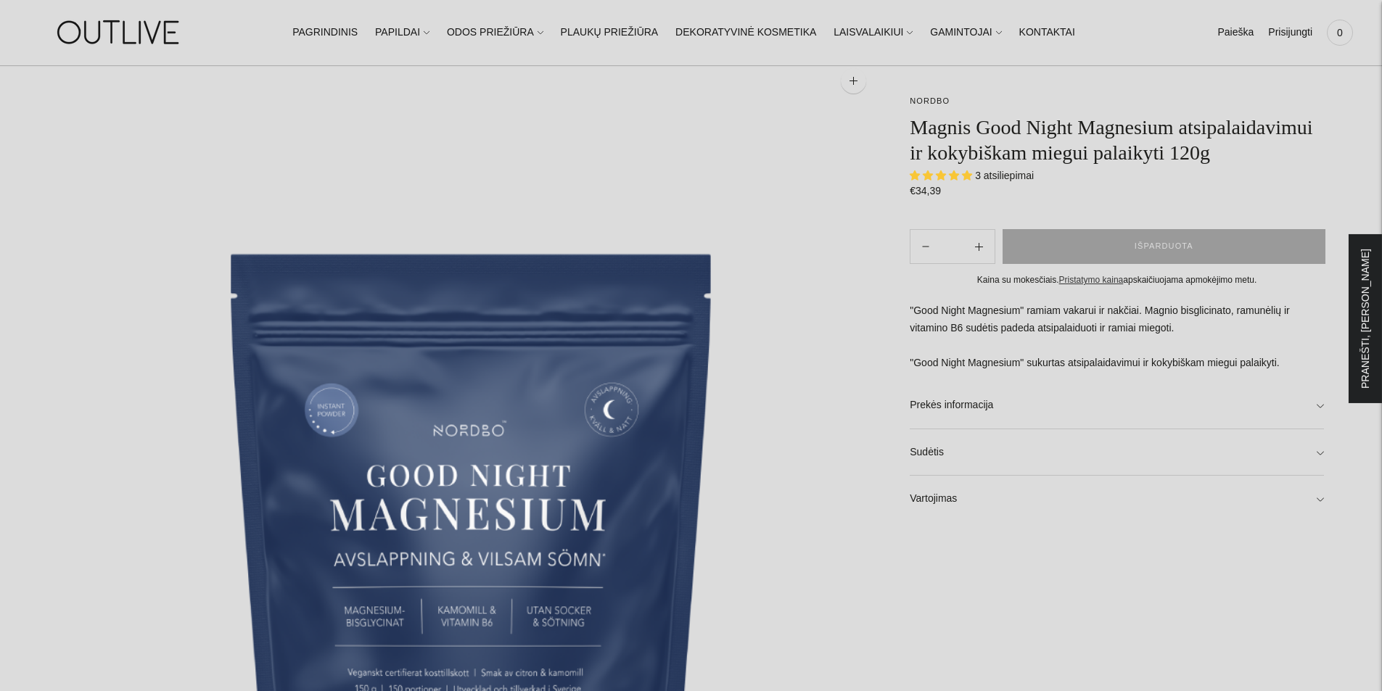
scroll to position [290, 0]
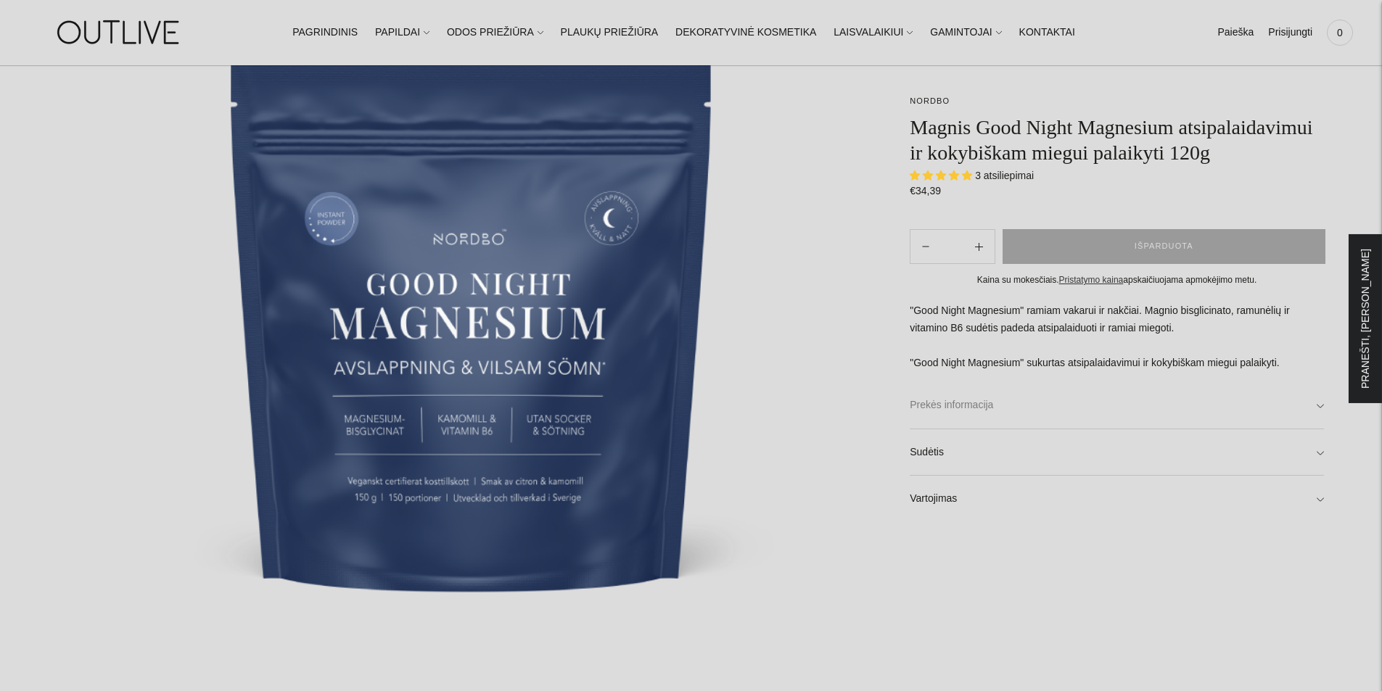
click at [954, 411] on link "Prekės informacija" at bounding box center [1117, 405] width 414 height 46
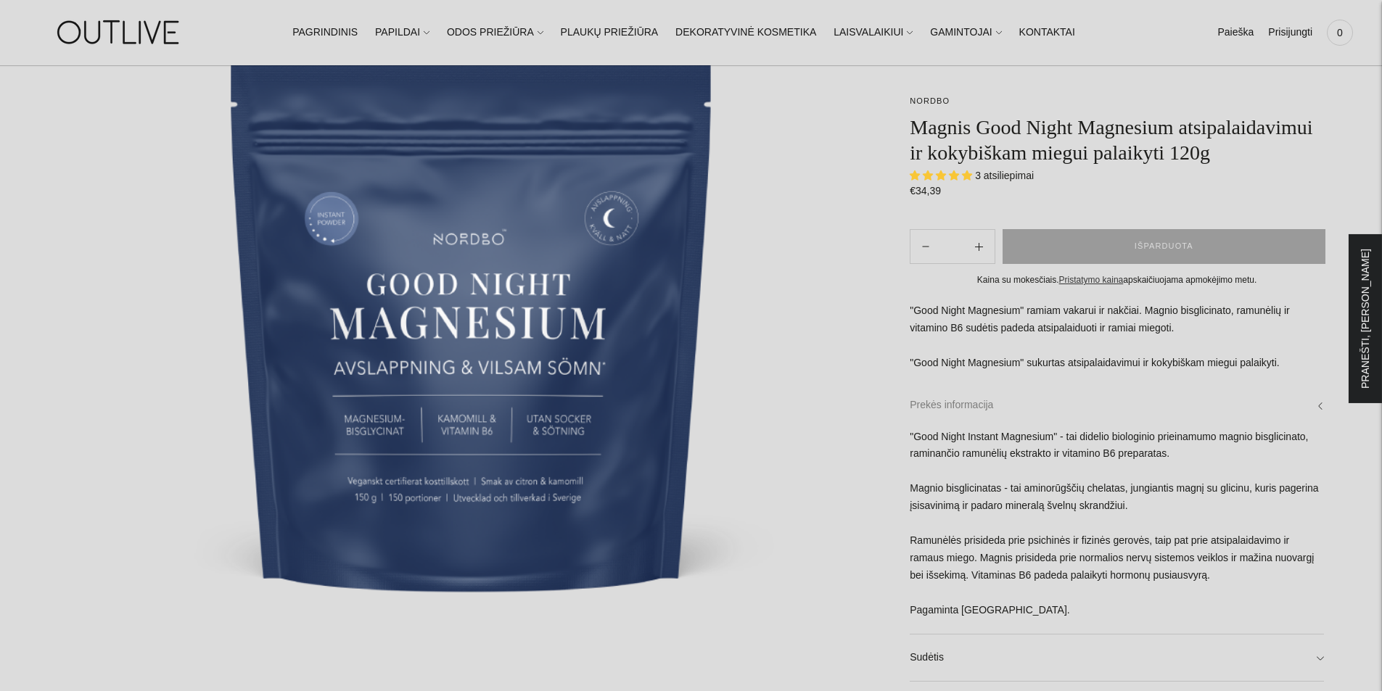
click at [966, 398] on link "Prekės informacija" at bounding box center [1117, 405] width 414 height 46
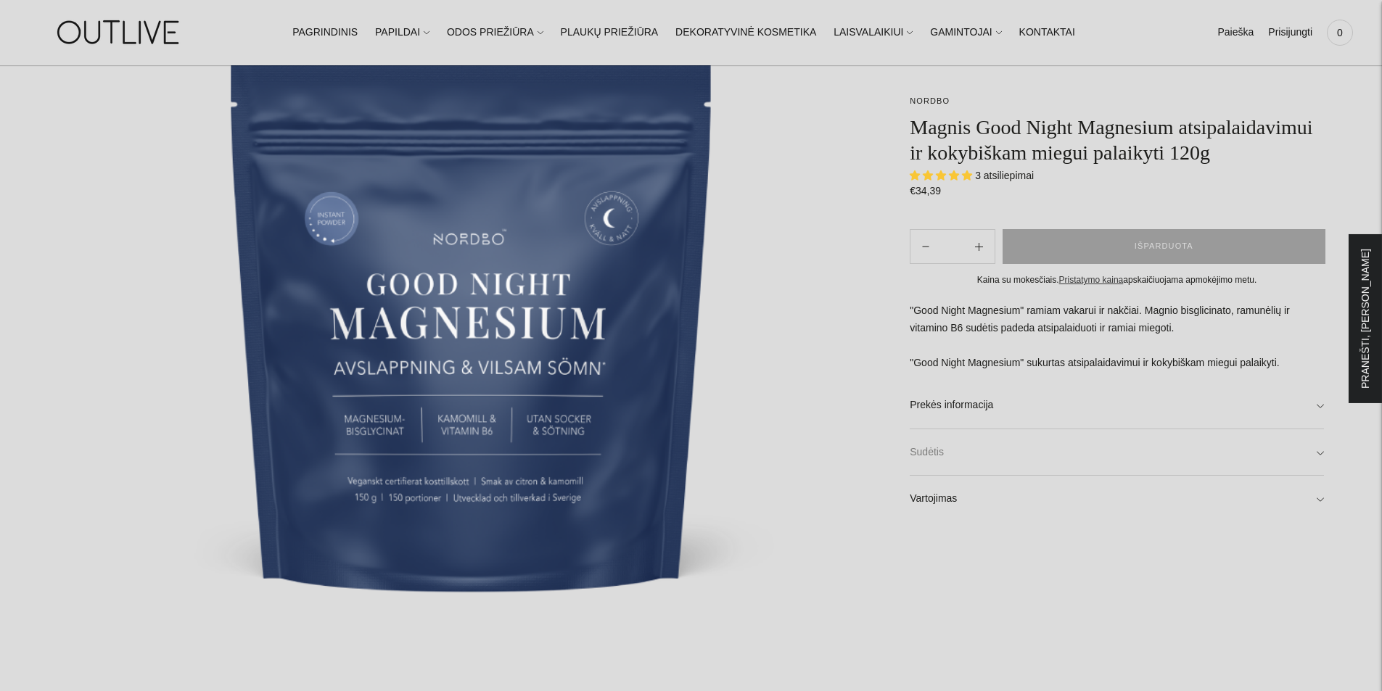
click at [976, 455] on link "Sudėtis" at bounding box center [1117, 452] width 414 height 46
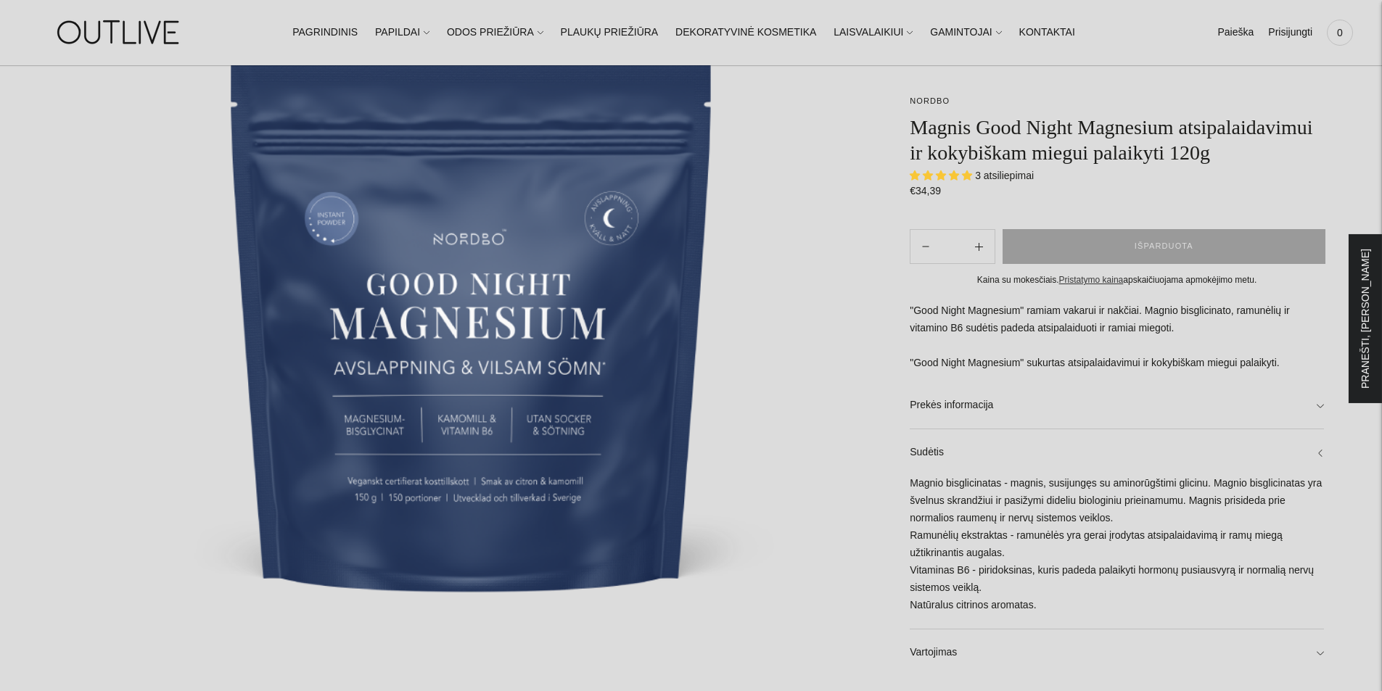
click at [1265, 519] on div "Magnio bisglicinatas - magnis, susijungęs su aminorūgštimi glicinu. Magnio bisg…" at bounding box center [1117, 552] width 414 height 154
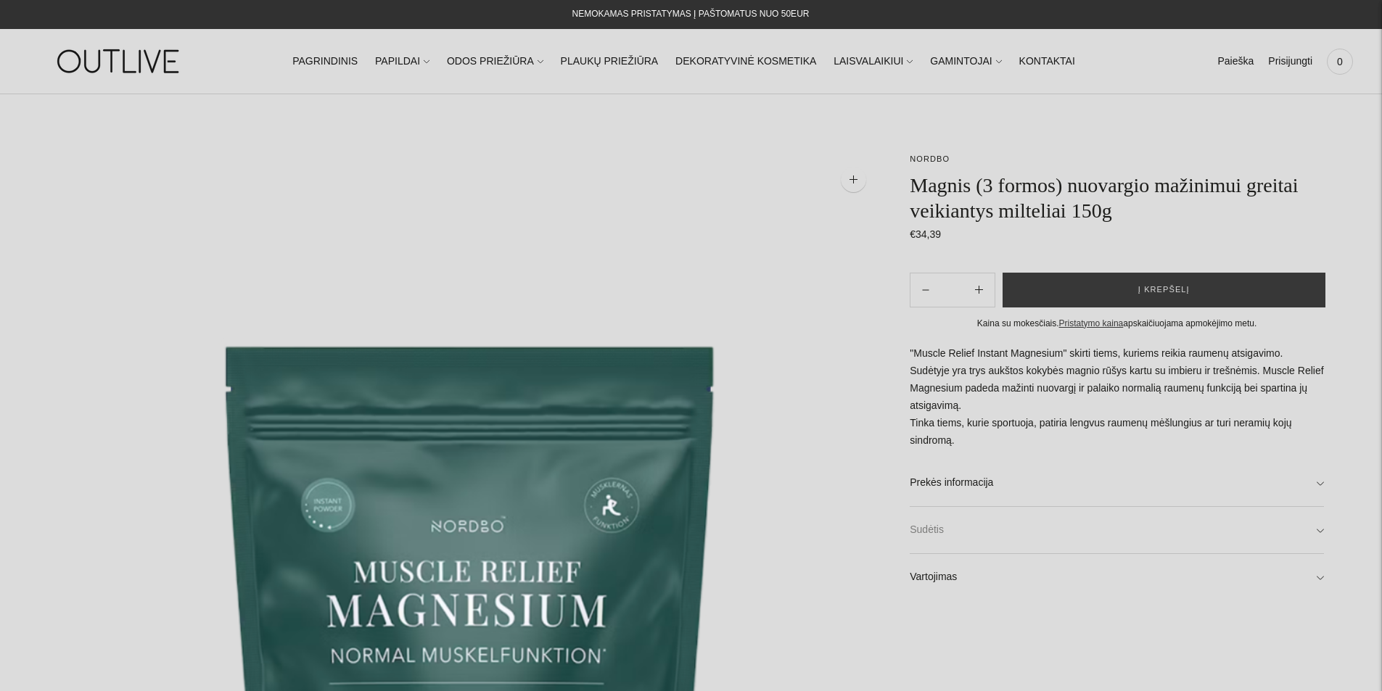
click at [1035, 543] on link "Sudėtis" at bounding box center [1117, 530] width 414 height 46
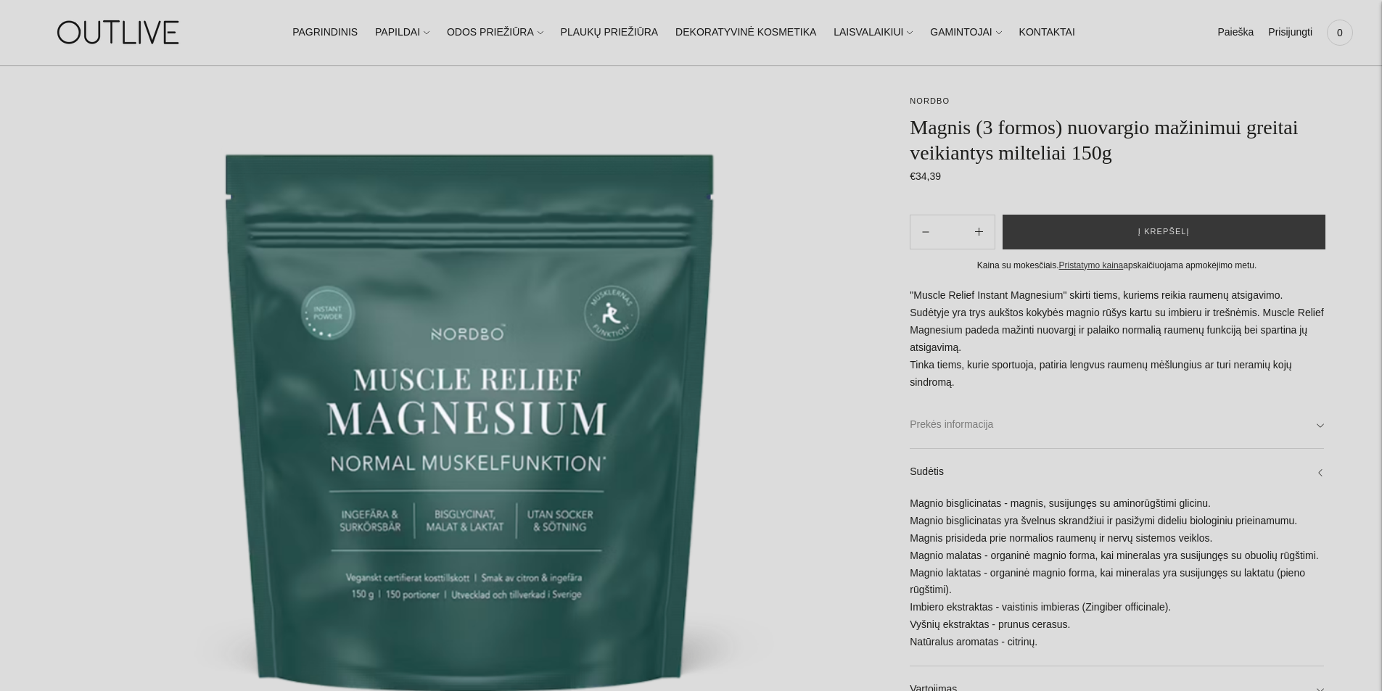
scroll to position [218, 0]
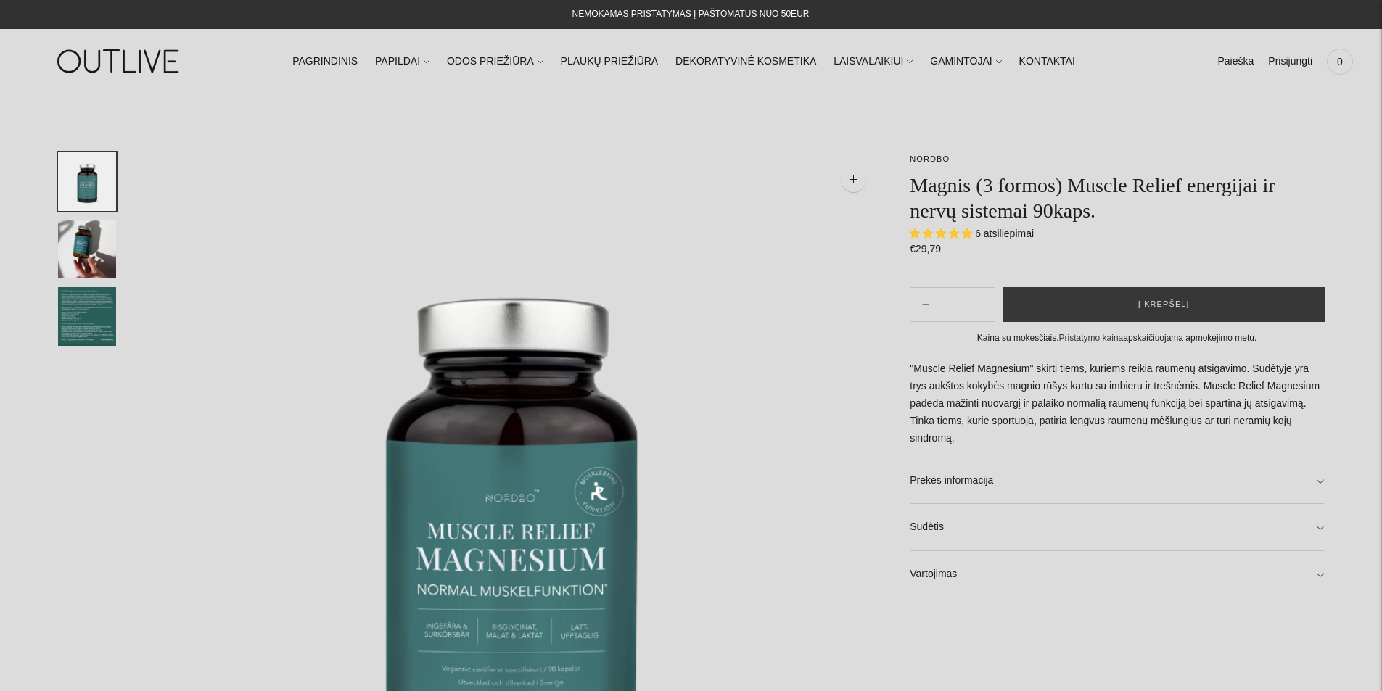
select select "**********"
click at [989, 496] on link "Prekės informacija" at bounding box center [1117, 481] width 414 height 46
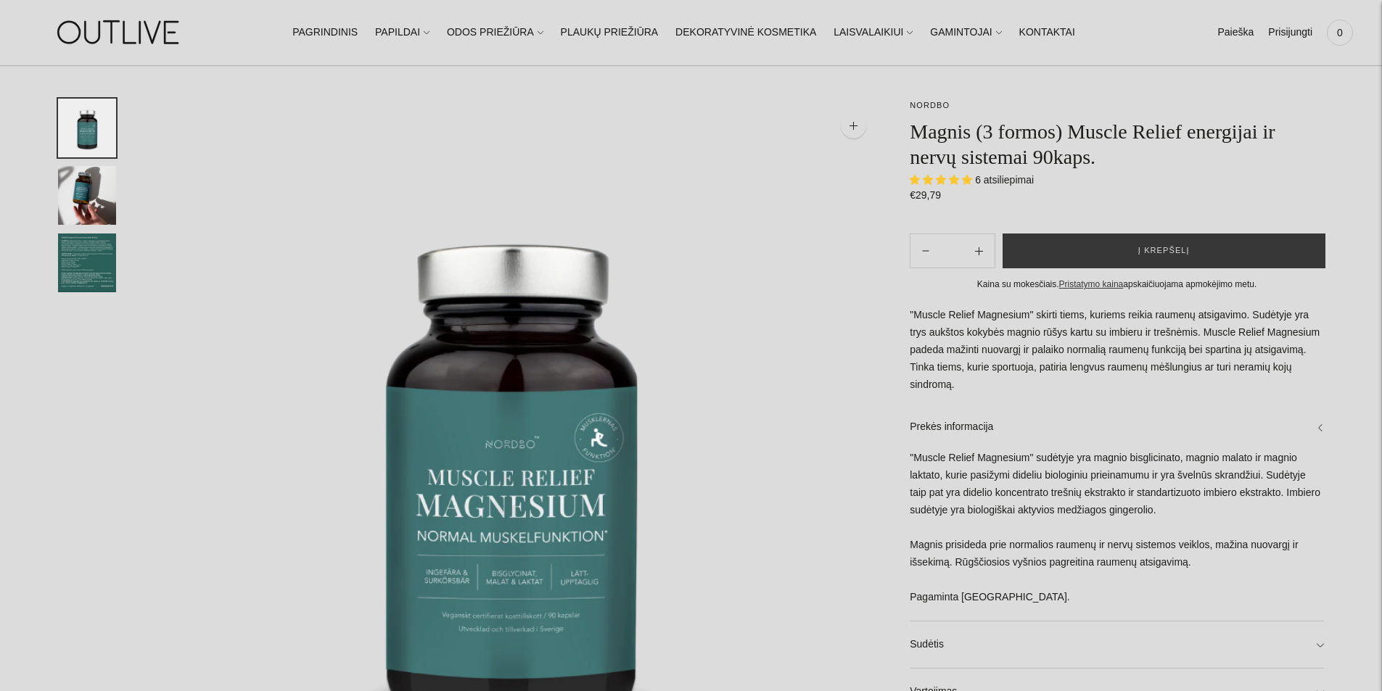
scroll to position [145, 0]
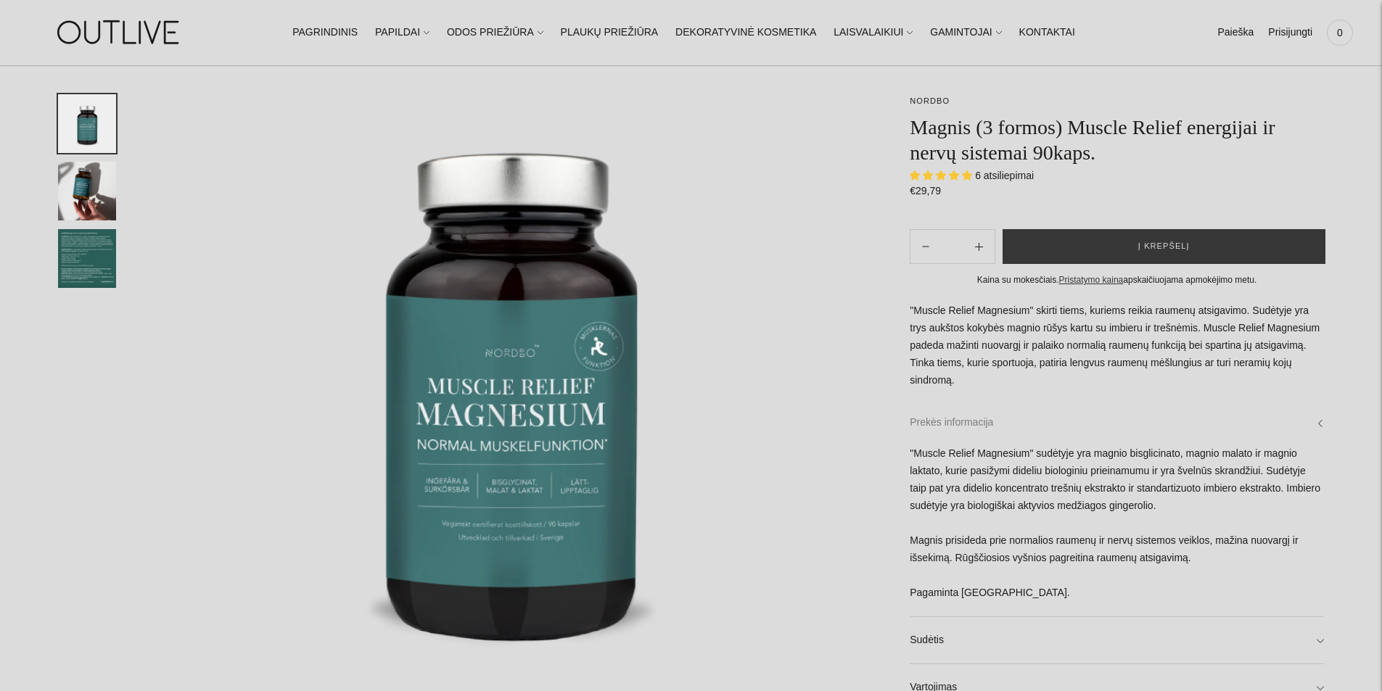
click at [985, 439] on link "Prekės informacija" at bounding box center [1117, 423] width 414 height 46
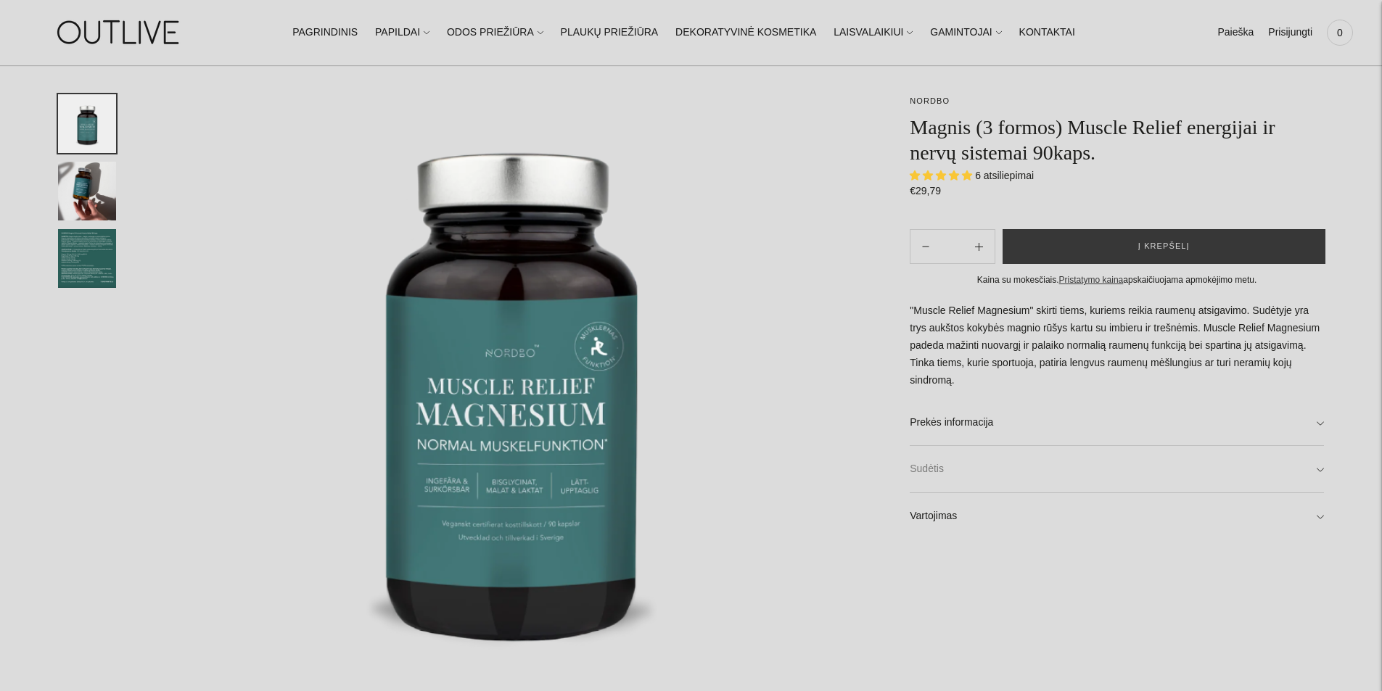
click at [982, 474] on link "Sudėtis" at bounding box center [1117, 469] width 414 height 46
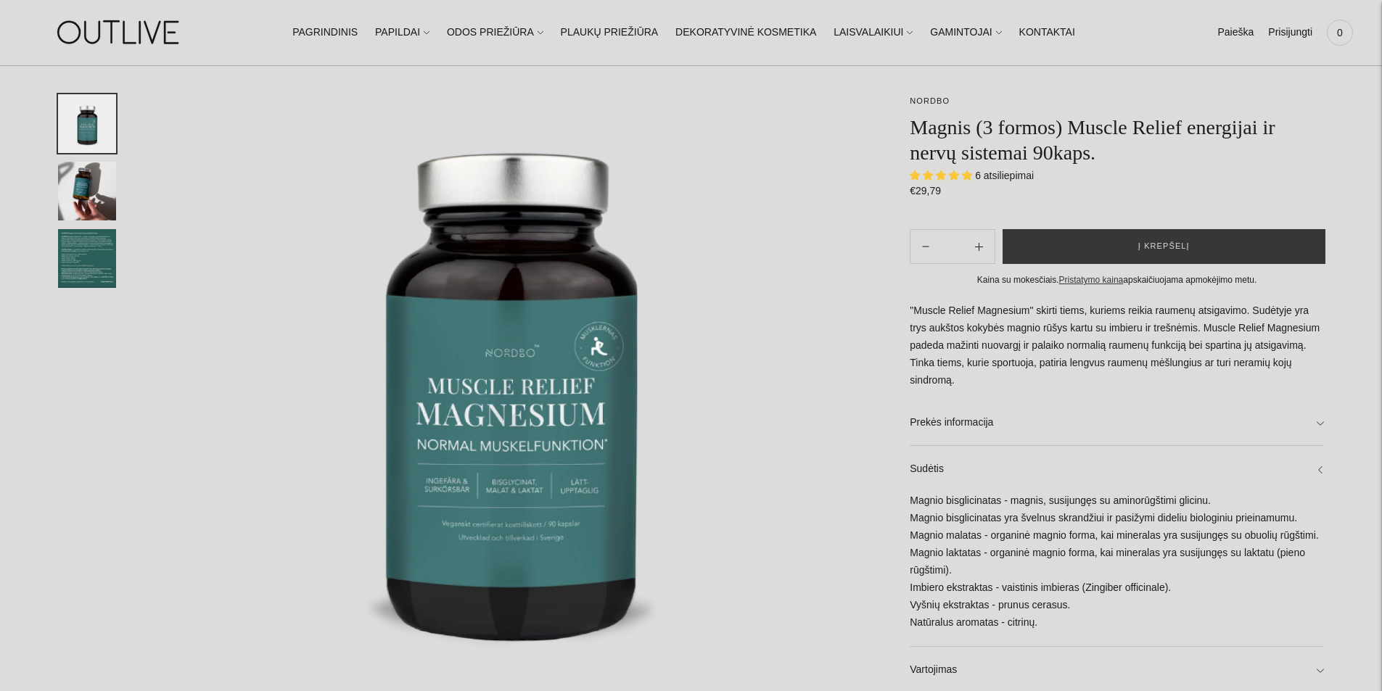
click at [1306, 514] on div "Magnio bisglicinatas - magnis, susijungęs su aminorūgštimi glicinu. Magnio bisg…" at bounding box center [1117, 570] width 414 height 154
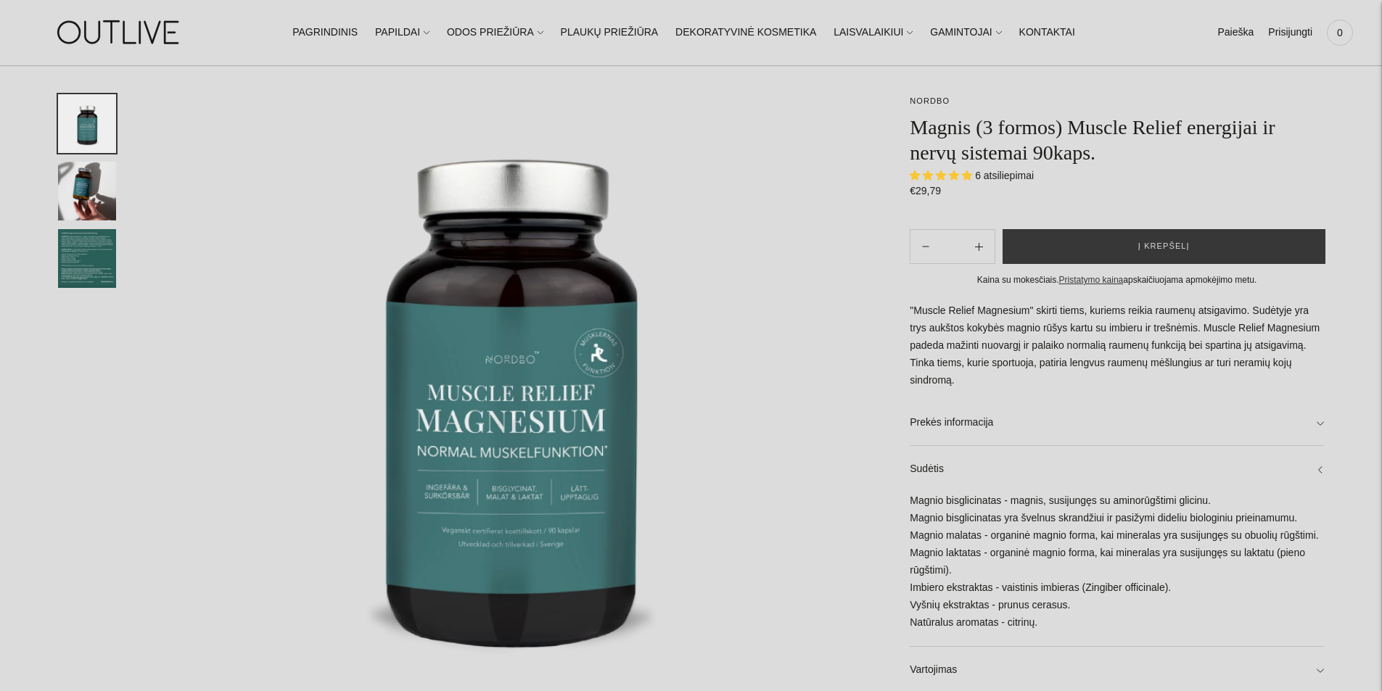
click at [86, 265] on img "Translation missing: en.general.accessibility.image_thumbail" at bounding box center [87, 258] width 58 height 59
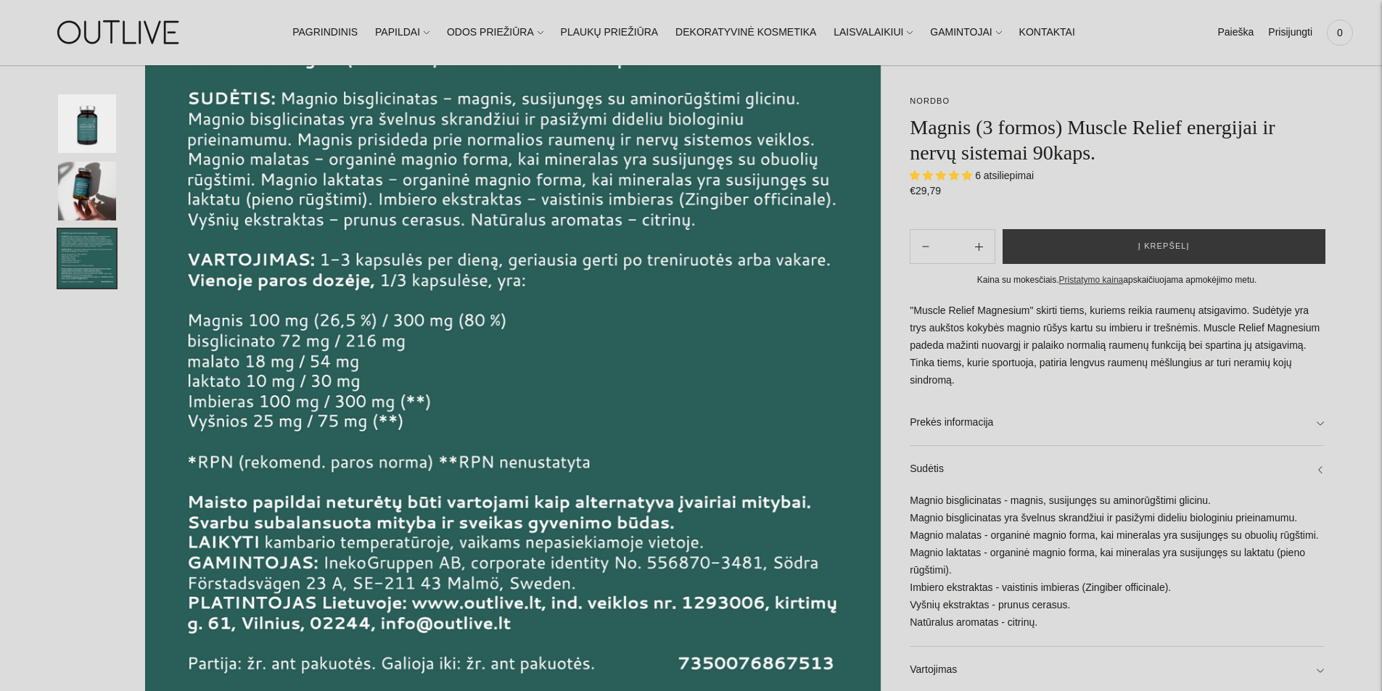
scroll to position [0, 0]
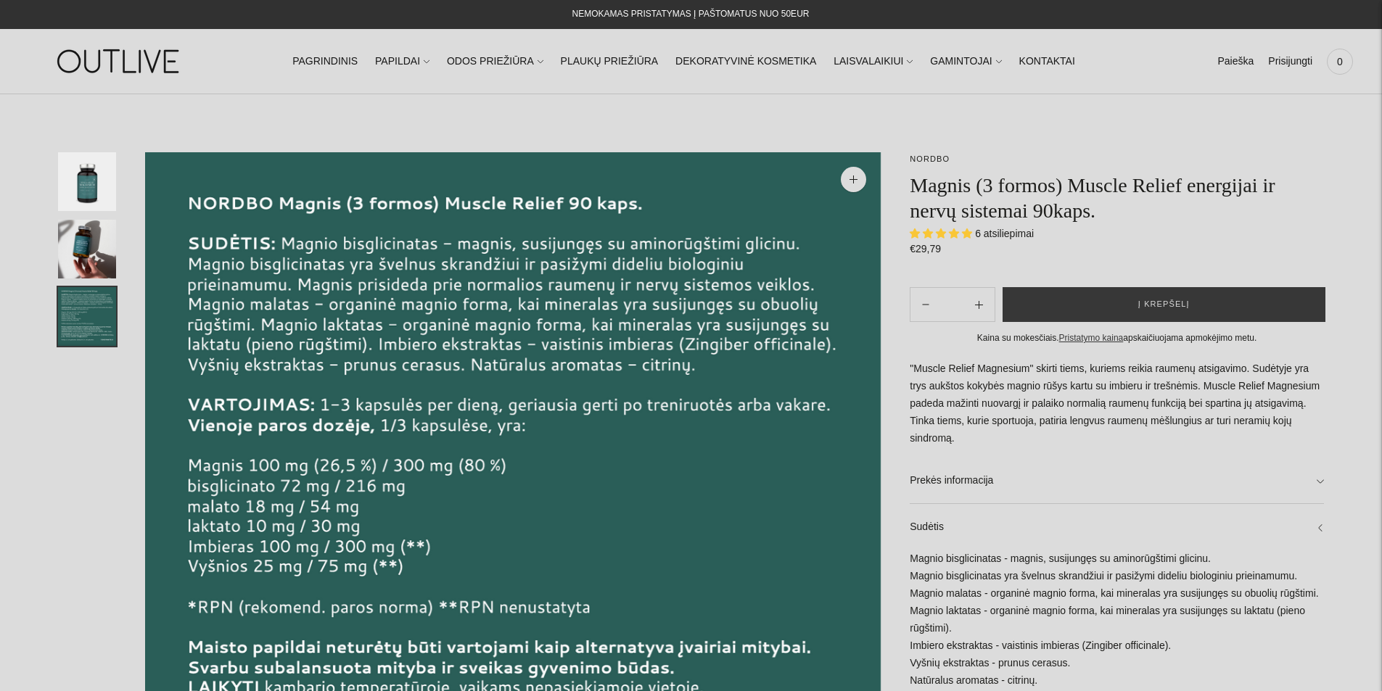
click at [102, 191] on img "Translation missing: en.general.accessibility.image_thumbail" at bounding box center [87, 181] width 58 height 59
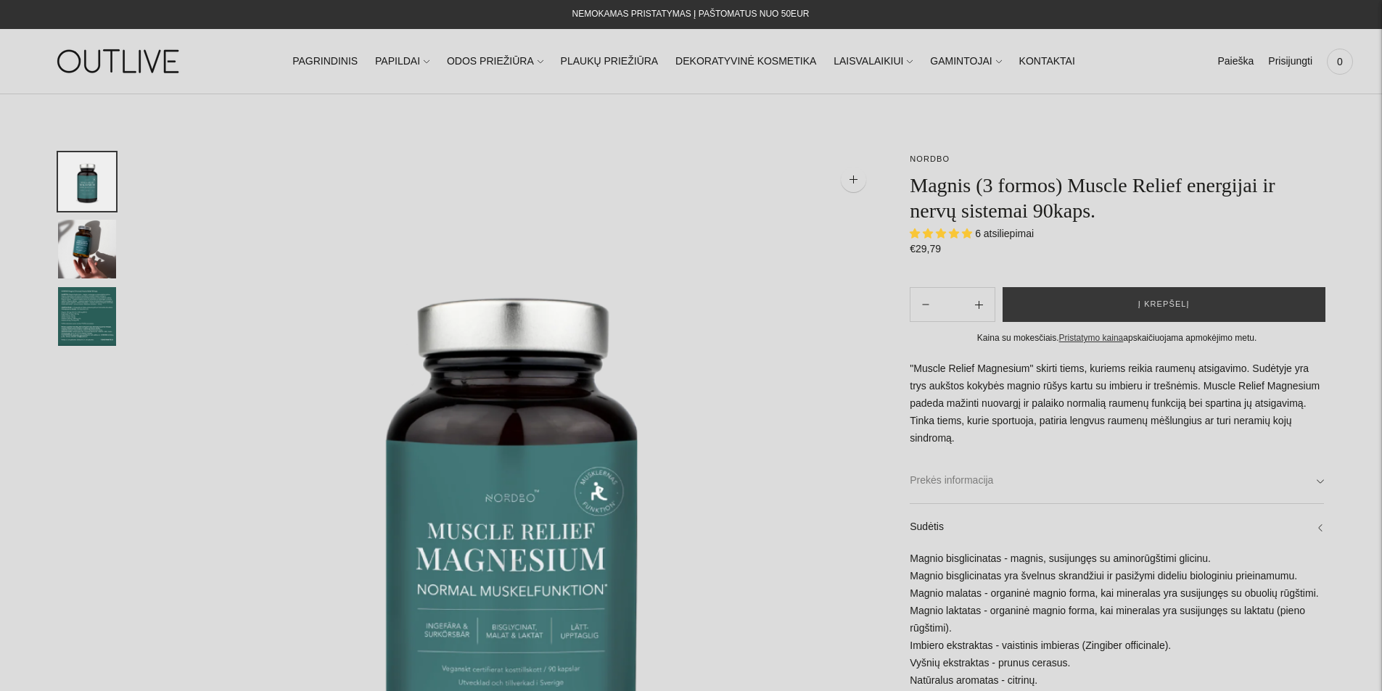
click at [1202, 465] on link "Prekės informacija" at bounding box center [1117, 481] width 414 height 46
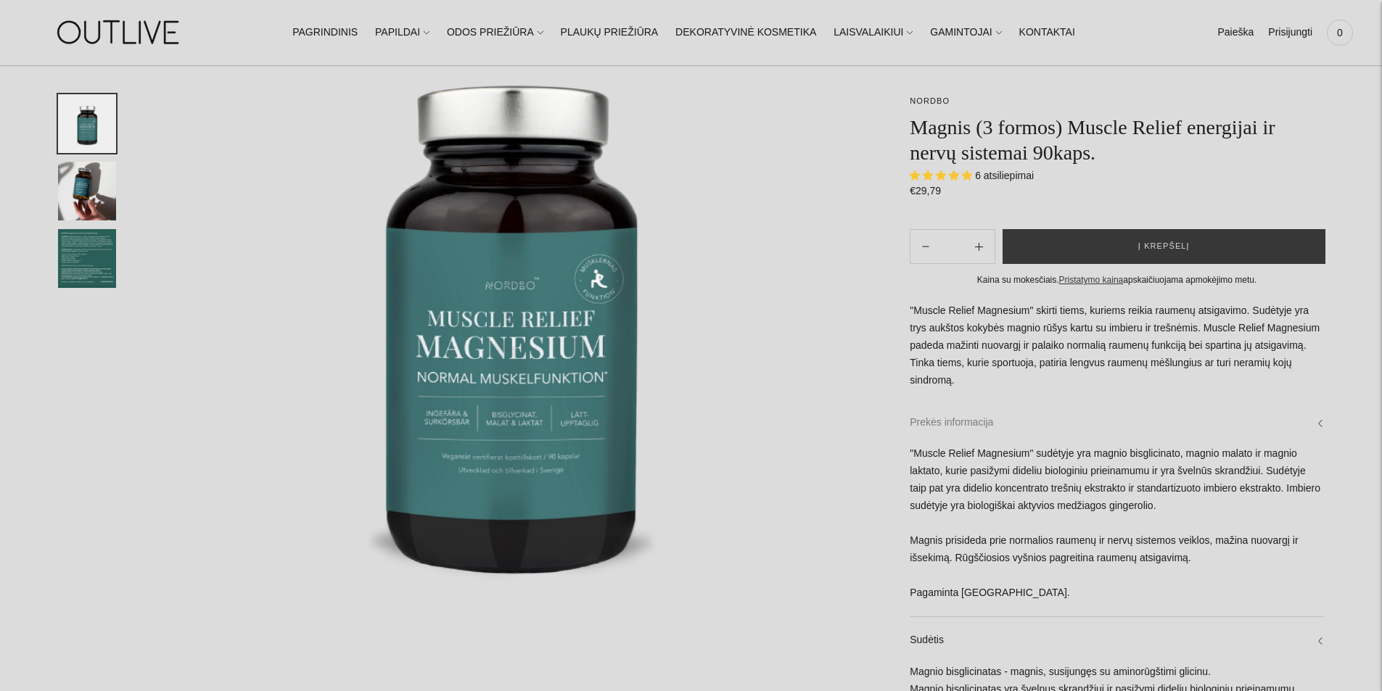
scroll to position [218, 0]
